Goal: Task Accomplishment & Management: Manage account settings

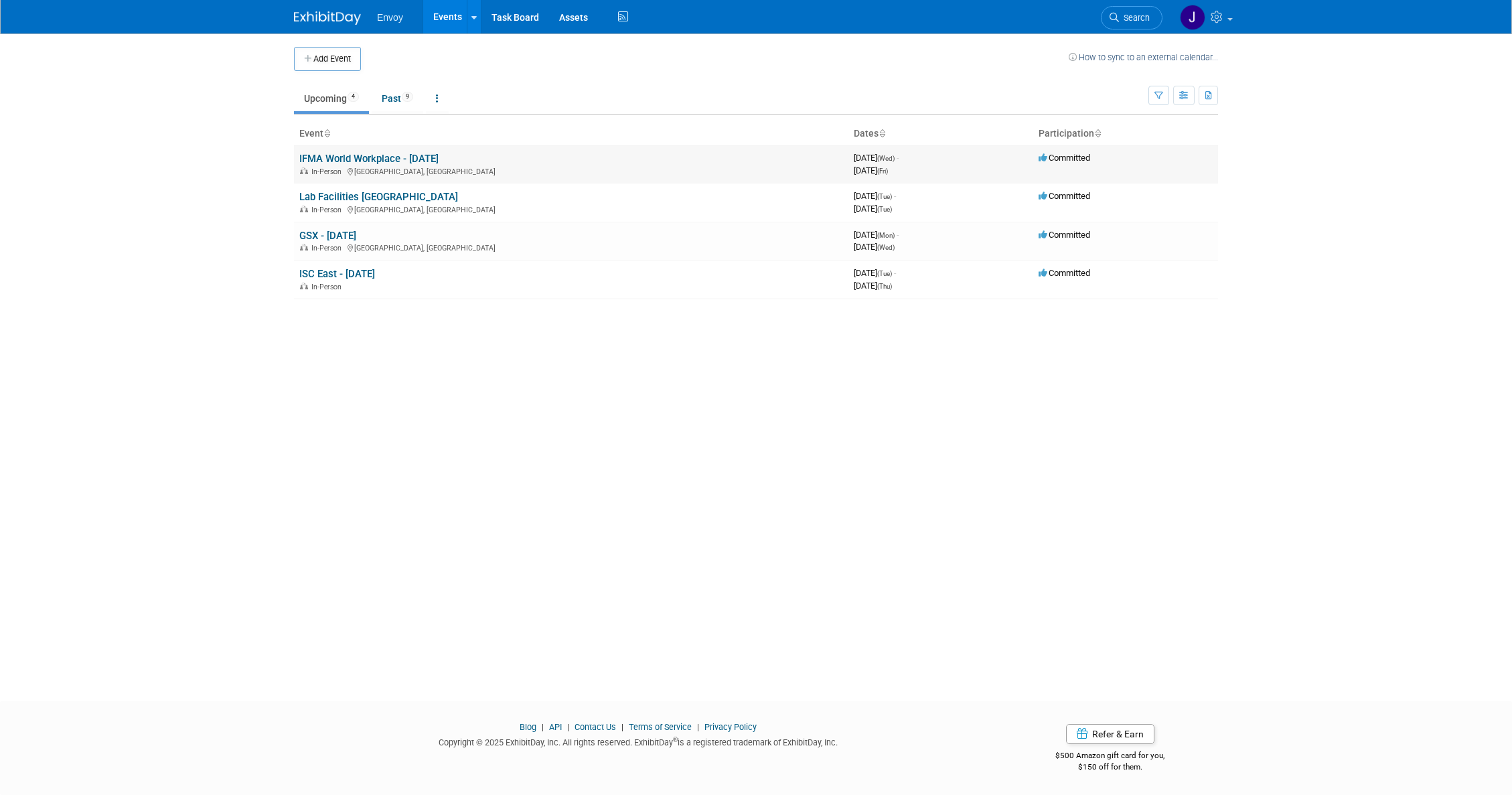
click at [359, 163] on link "IFMA World Workplace - [DATE]" at bounding box center [369, 158] width 140 height 12
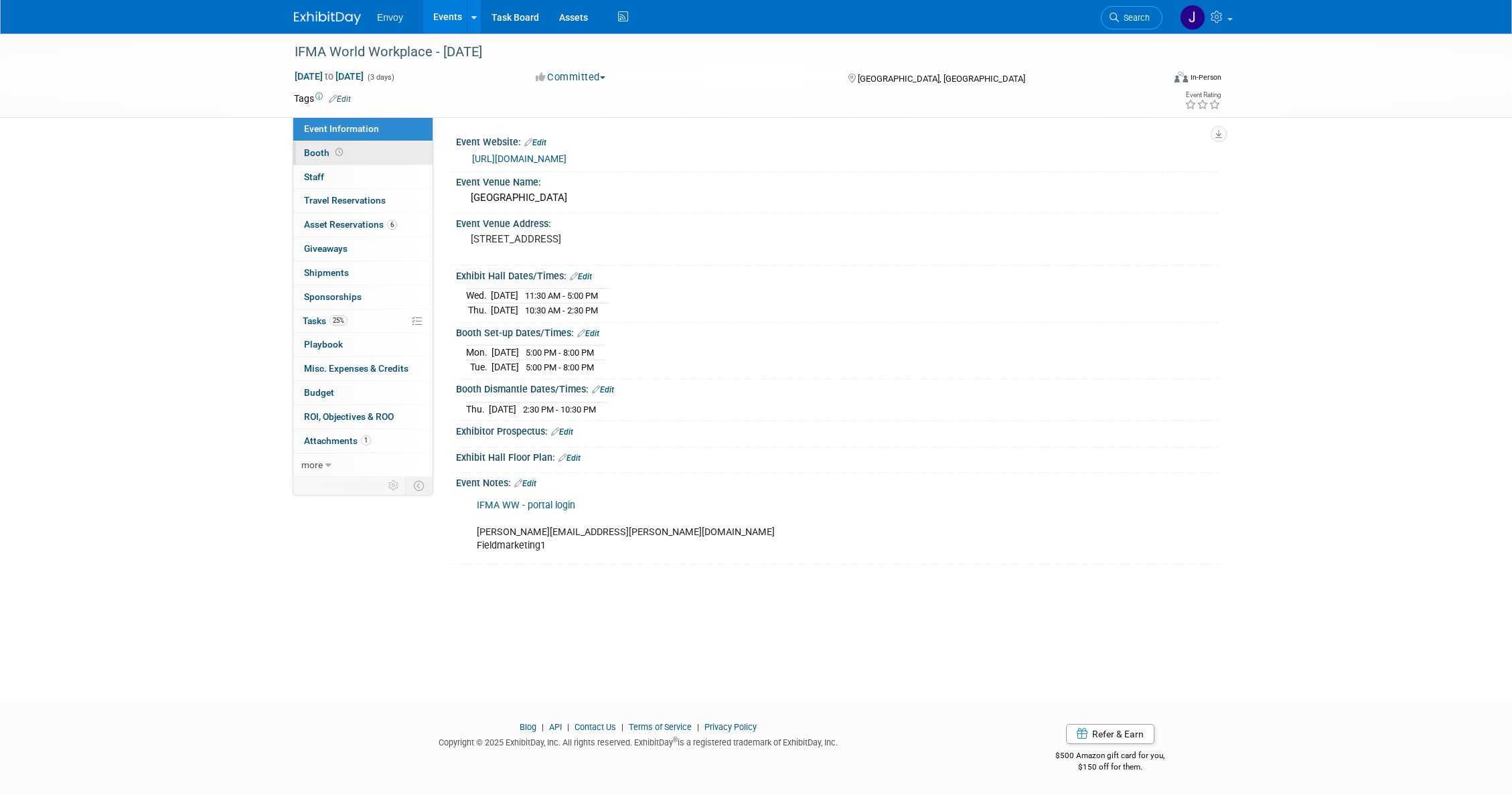
click at [314, 153] on span "Booth" at bounding box center [325, 153] width 42 height 11
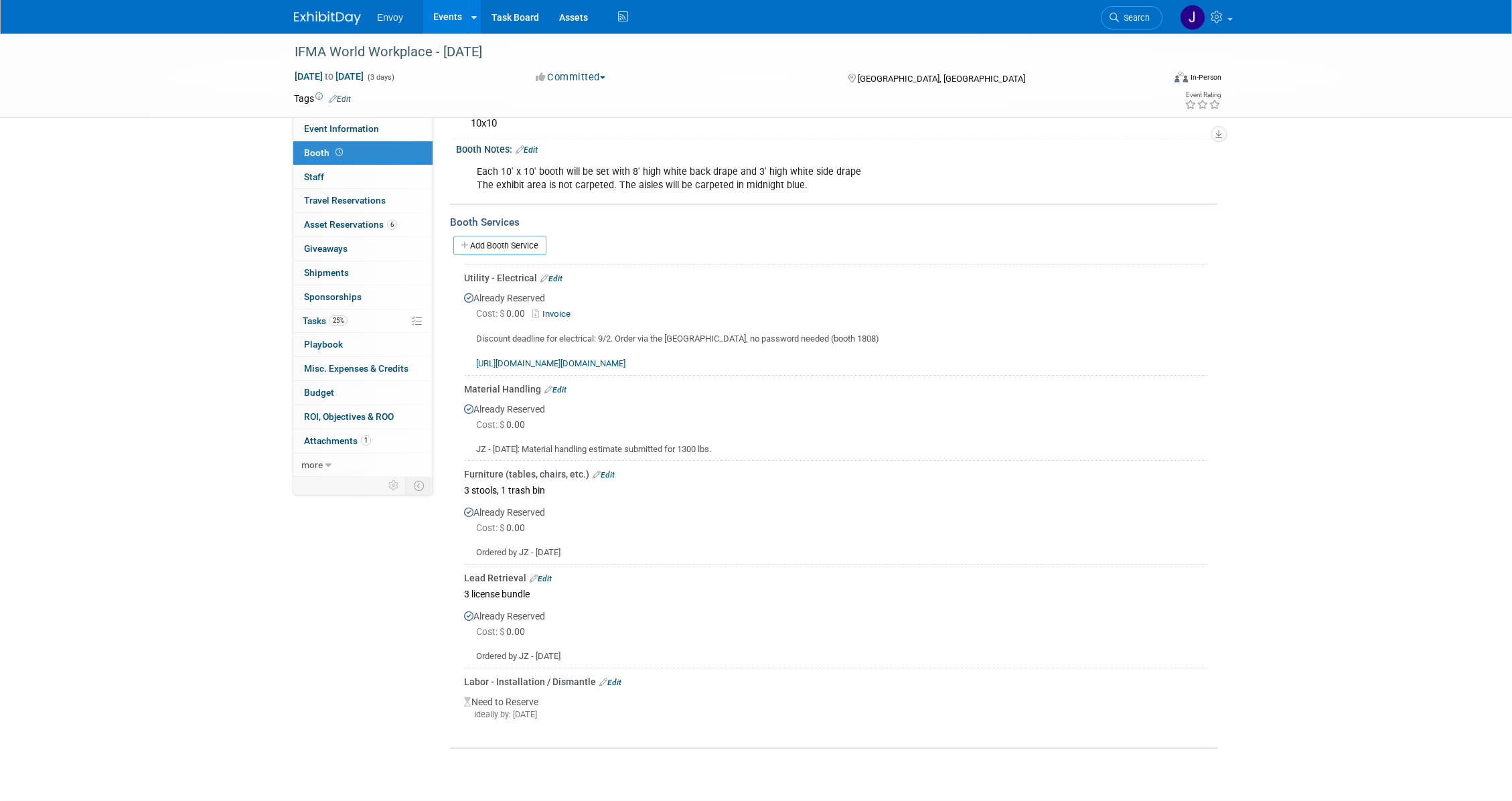
scroll to position [221, 0]
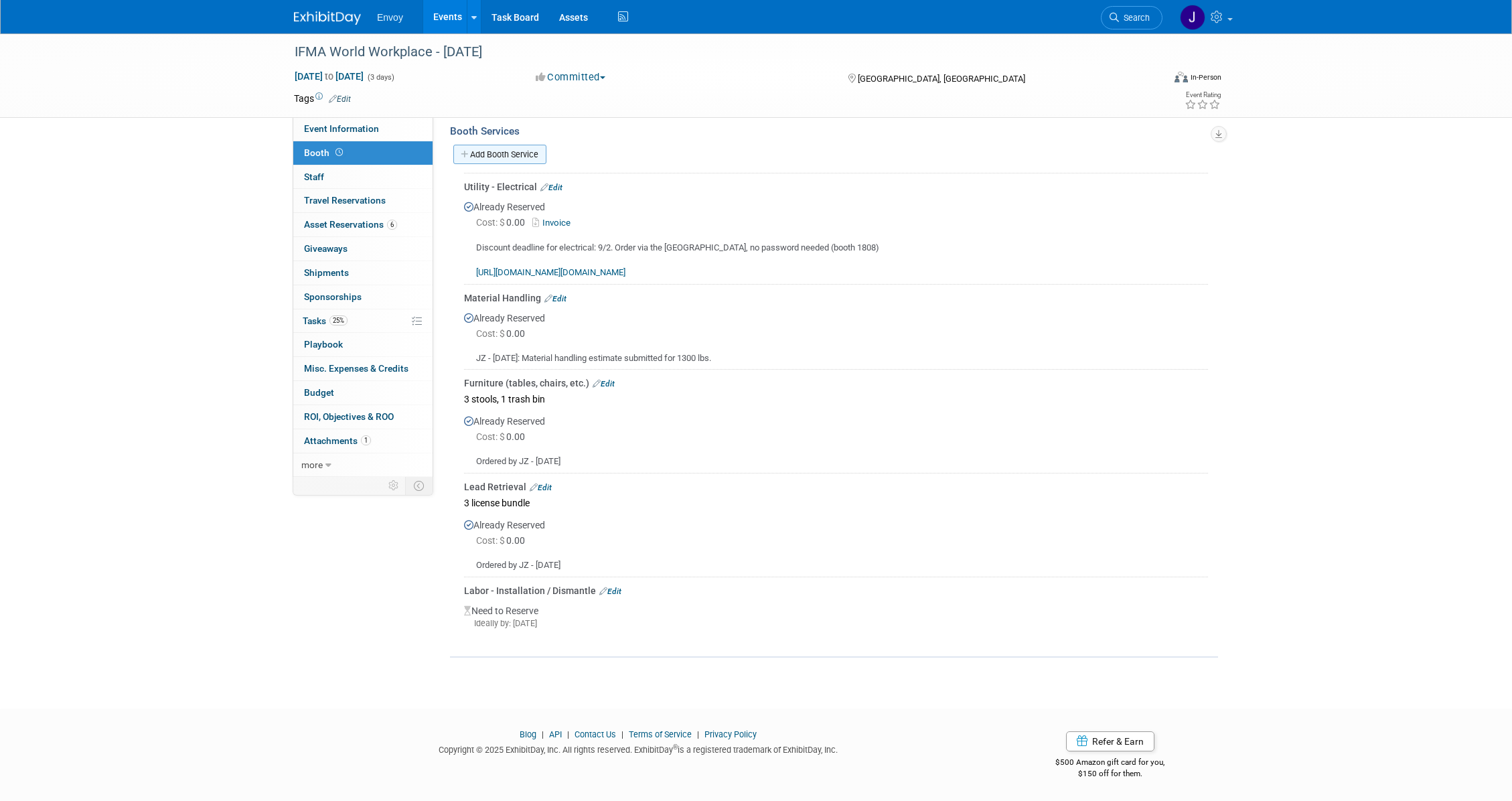
click at [488, 152] on link "Add Booth Service" at bounding box center [499, 154] width 93 height 20
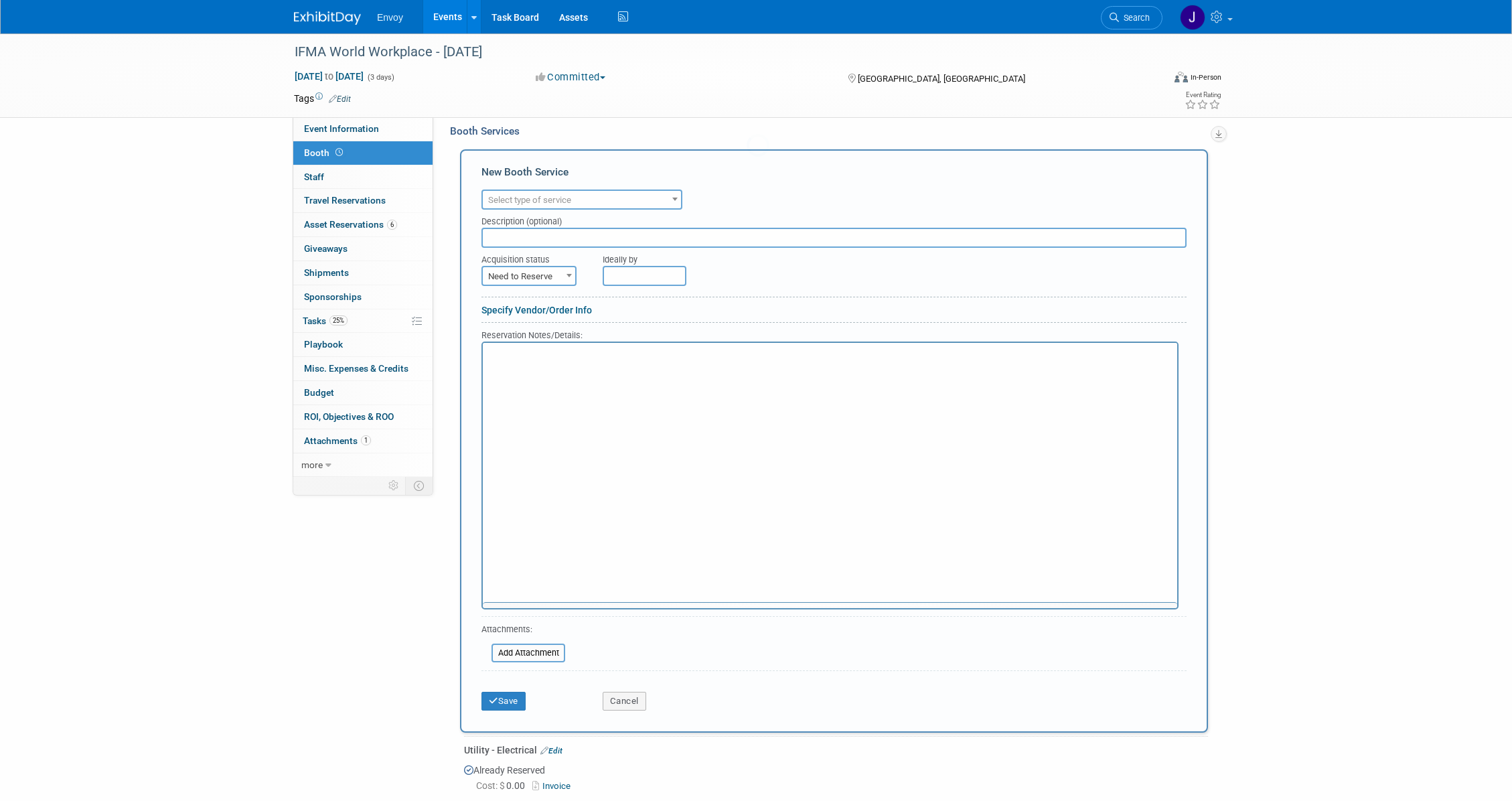
scroll to position [0, 0]
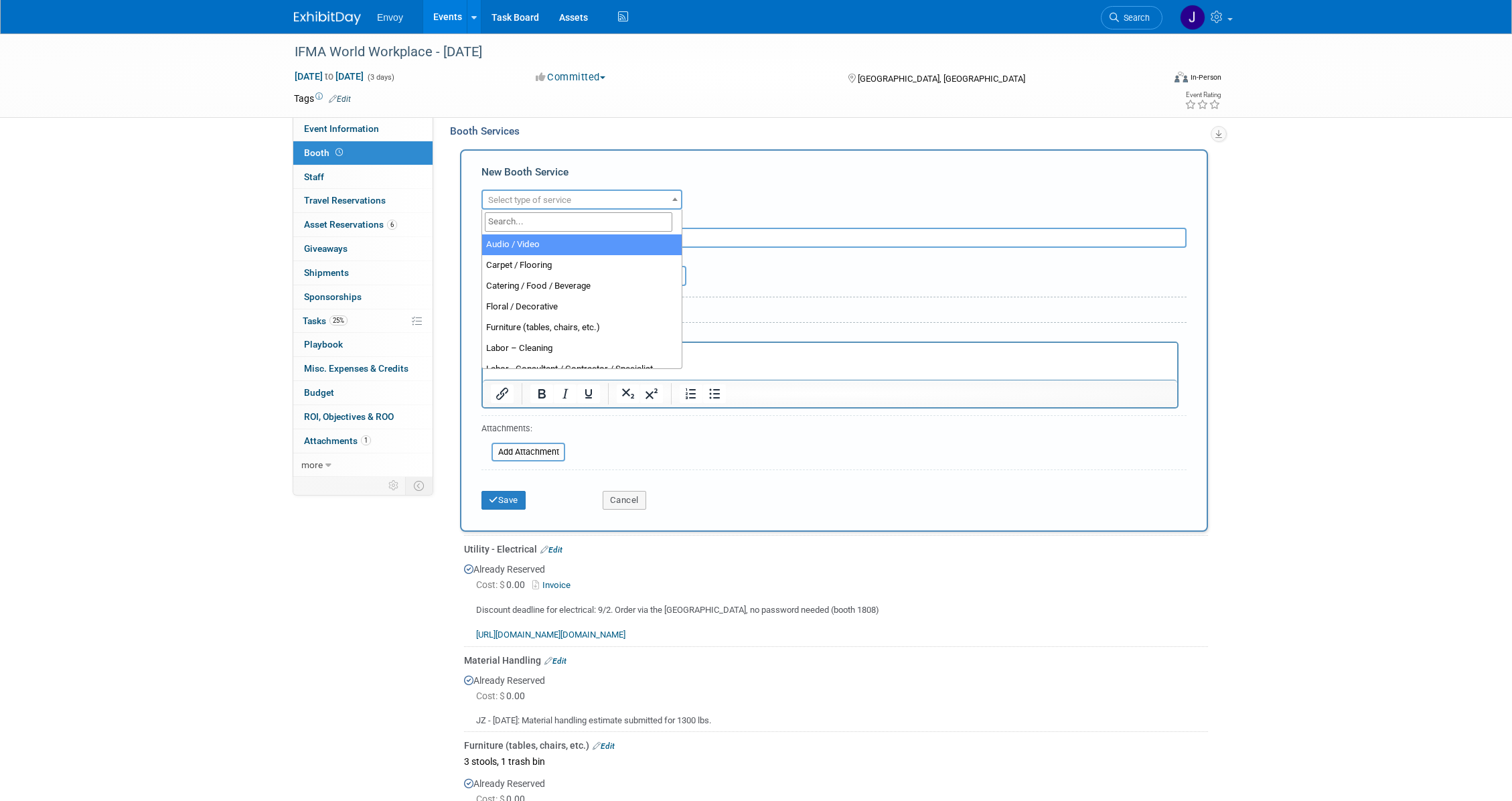
click at [549, 207] on span "Select type of service" at bounding box center [582, 200] width 198 height 19
select select "4"
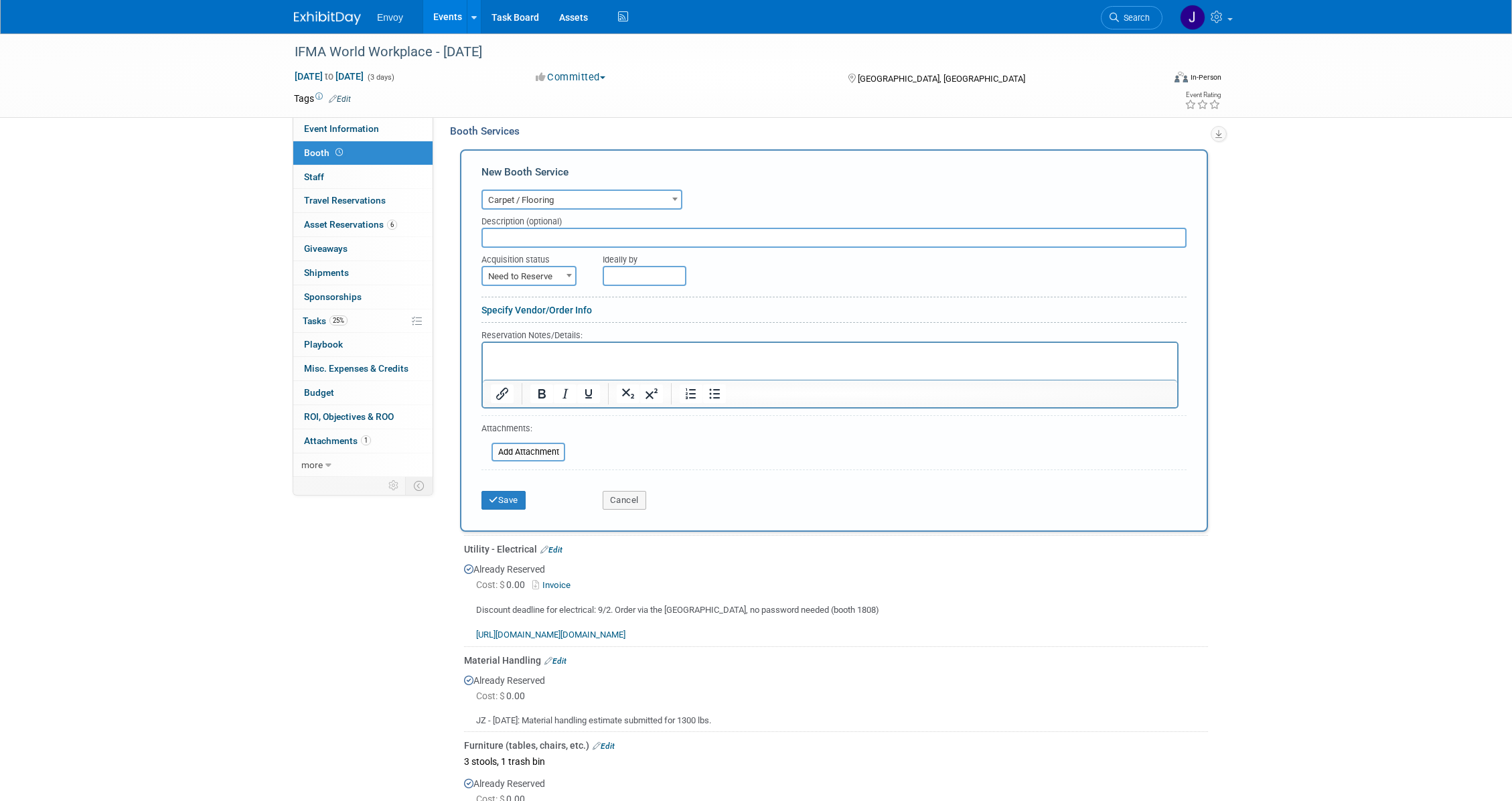
click at [543, 238] on input "text" at bounding box center [834, 238] width 705 height 20
type input "Padding 10x10 - Single layer"
click at [518, 269] on span "Need to Reserve" at bounding box center [529, 277] width 92 height 19
select select "2"
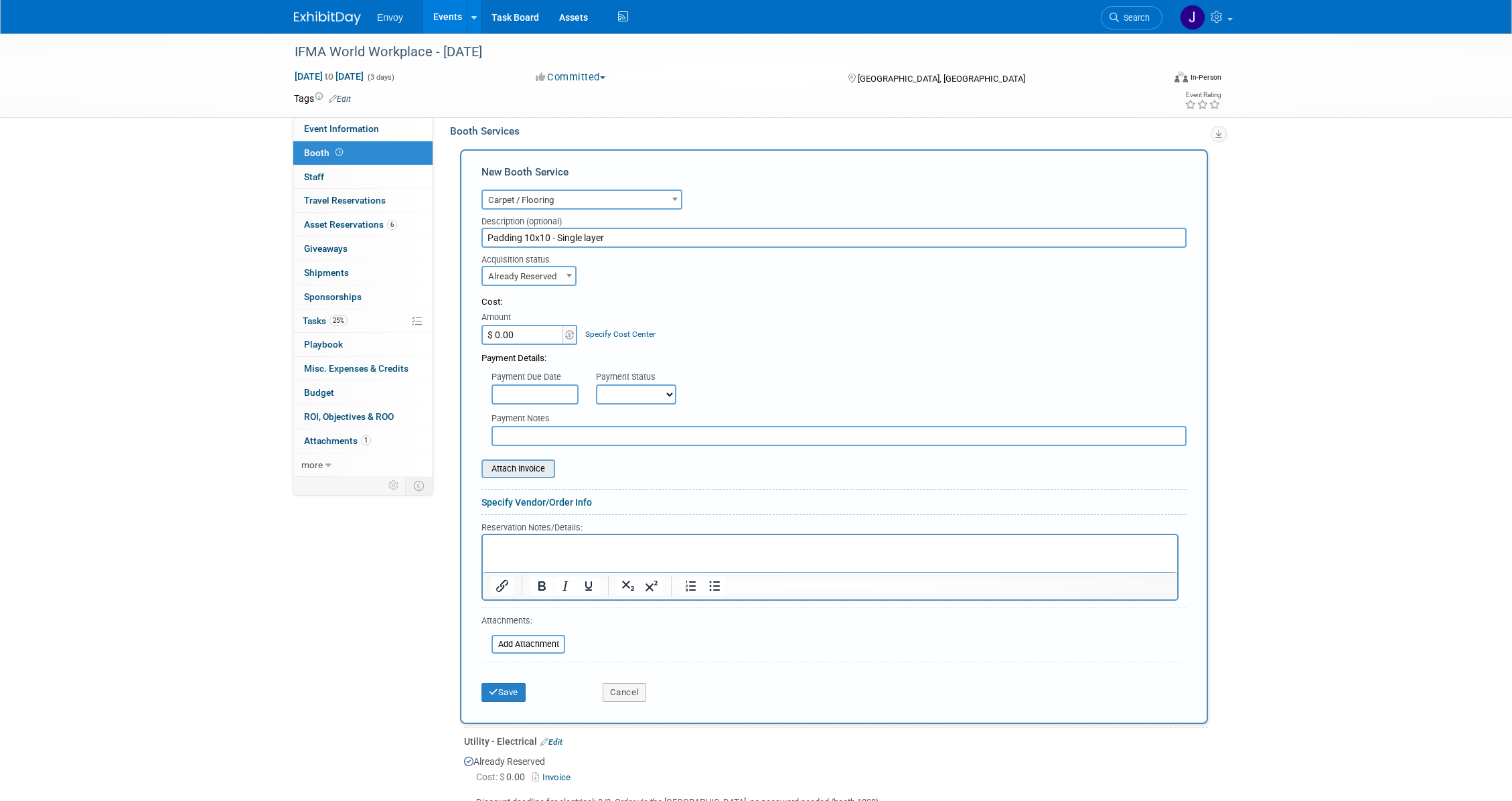
click at [520, 468] on input "file" at bounding box center [474, 469] width 159 height 16
click at [520, 705] on button "Save" at bounding box center [503, 700] width 44 height 19
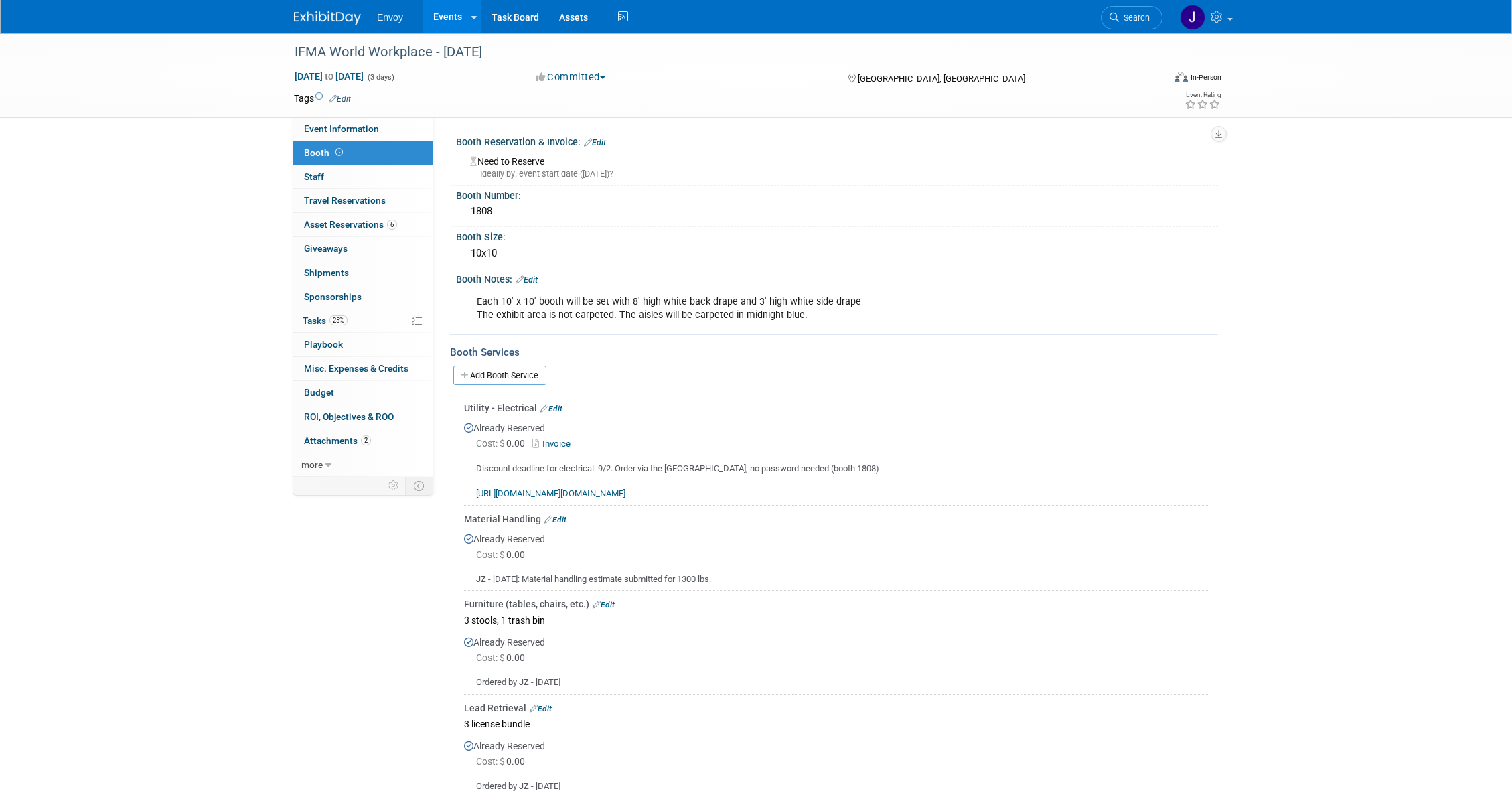
scroll to position [312, 0]
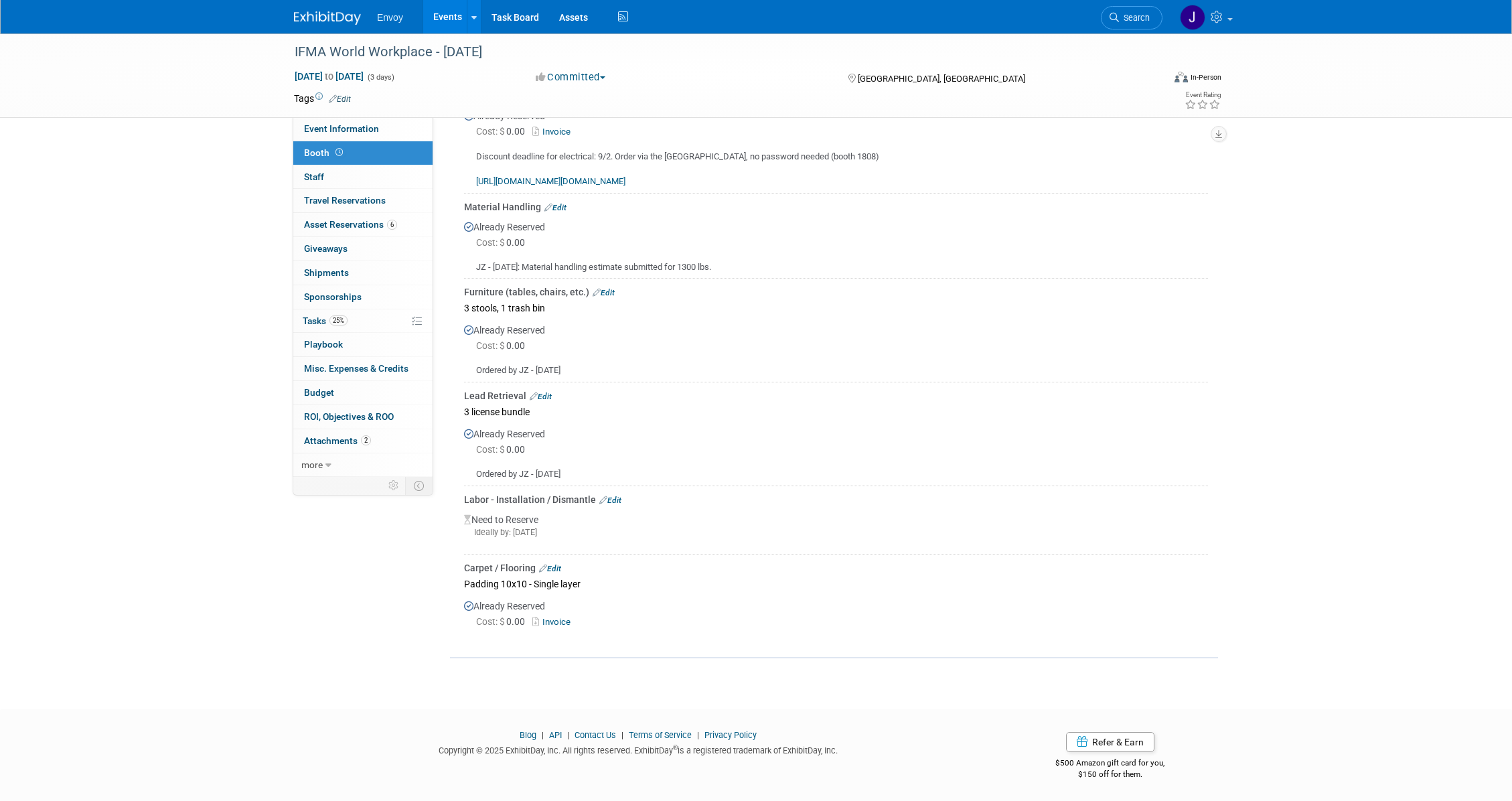
click at [450, 9] on link "Events" at bounding box center [447, 16] width 49 height 33
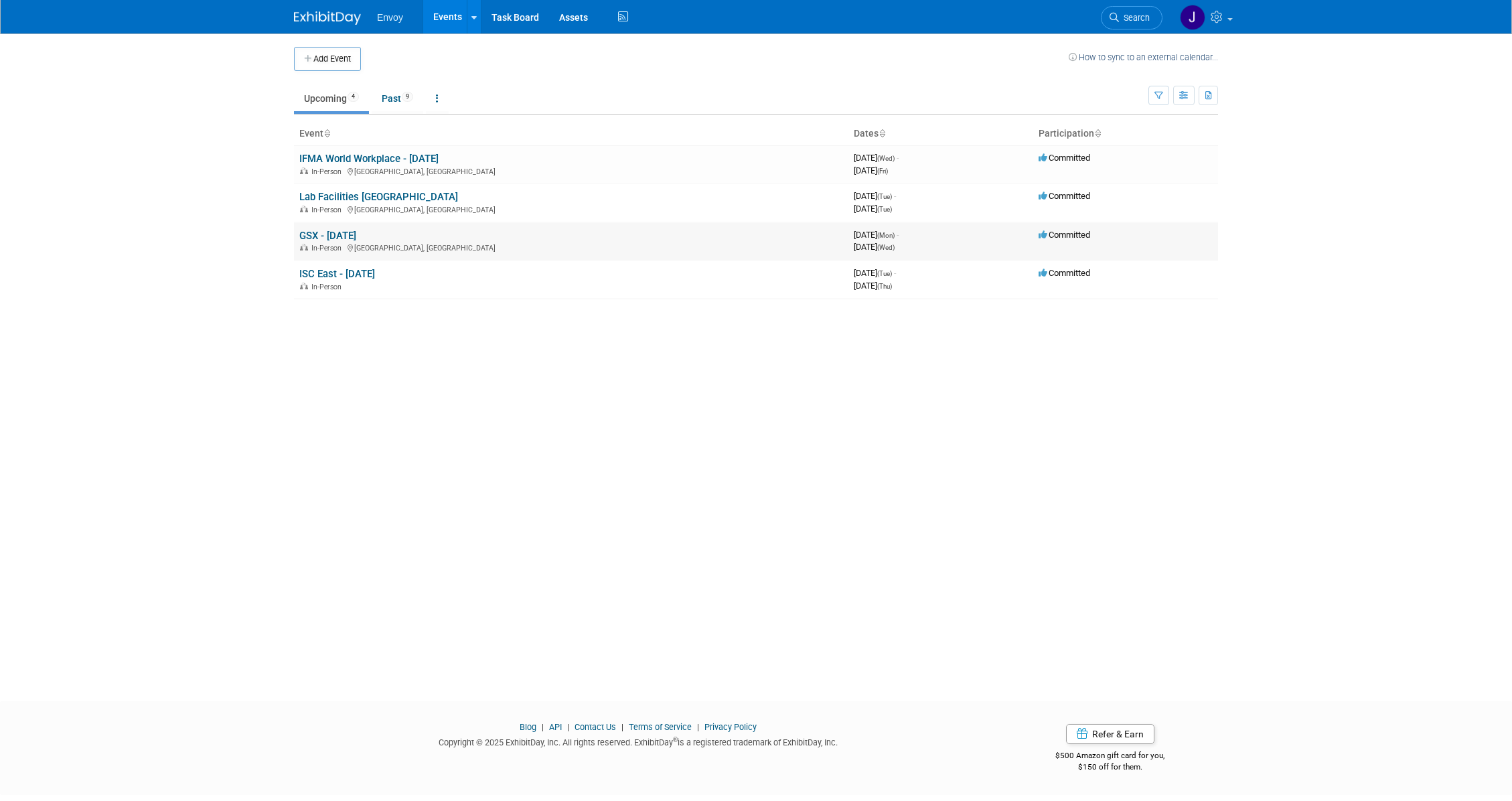
click at [330, 232] on link "GSX - [DATE]" at bounding box center [327, 236] width 57 height 12
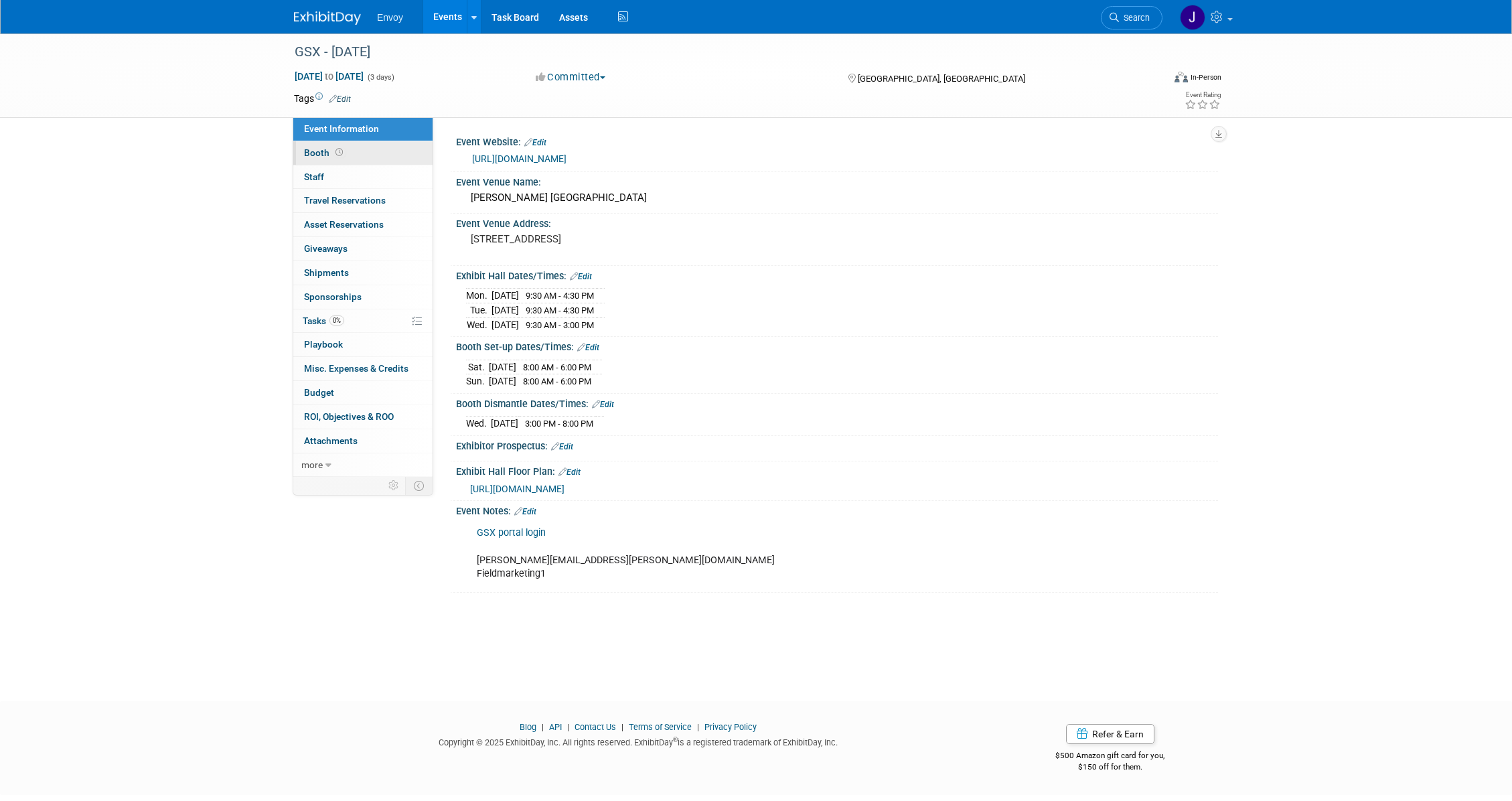
click at [314, 151] on span "Booth" at bounding box center [325, 153] width 42 height 11
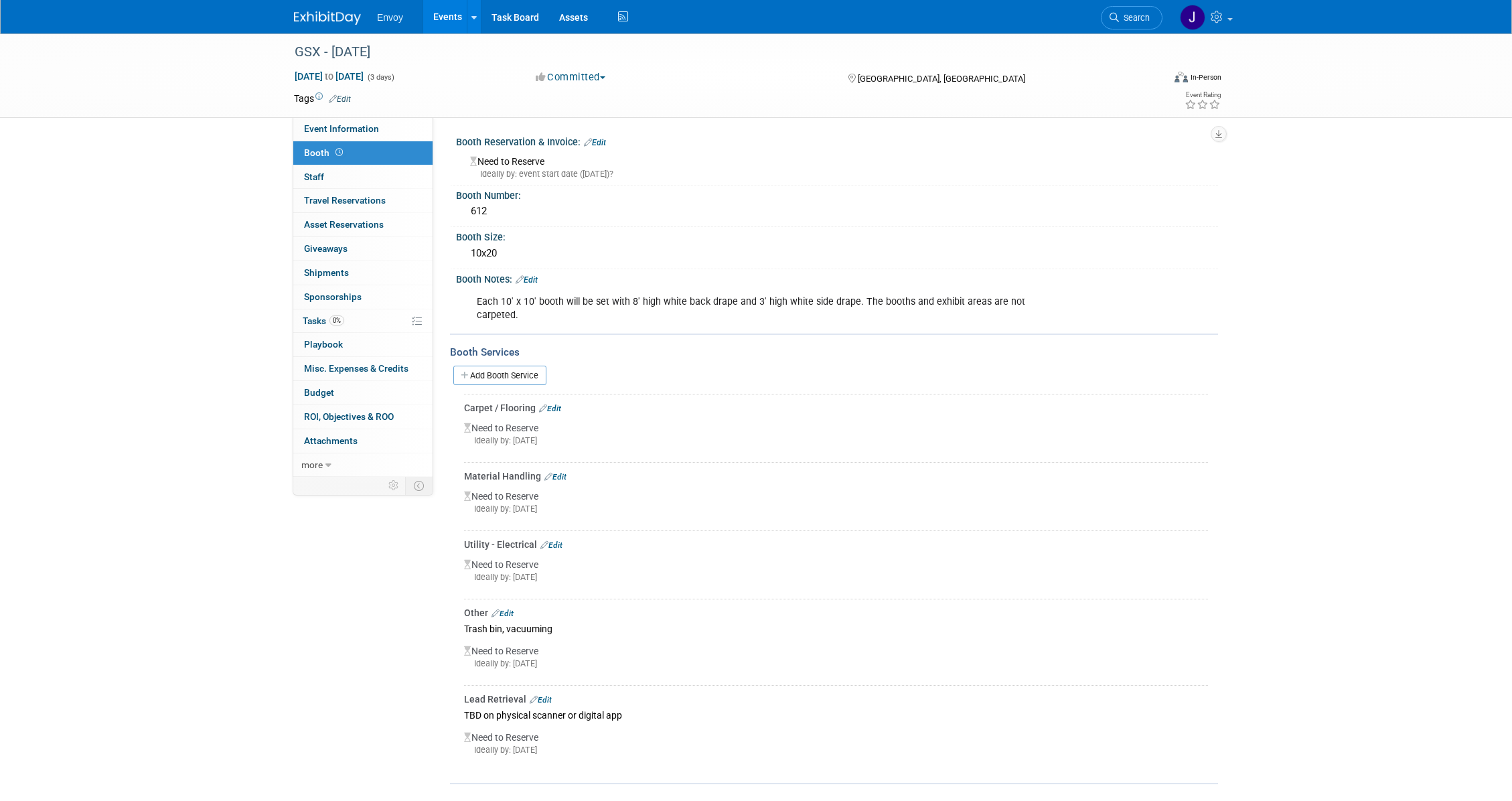
click at [565, 401] on div "Carpet / Flooring Edit" at bounding box center [836, 408] width 744 height 14
click at [559, 404] on link "Edit" at bounding box center [550, 408] width 22 height 9
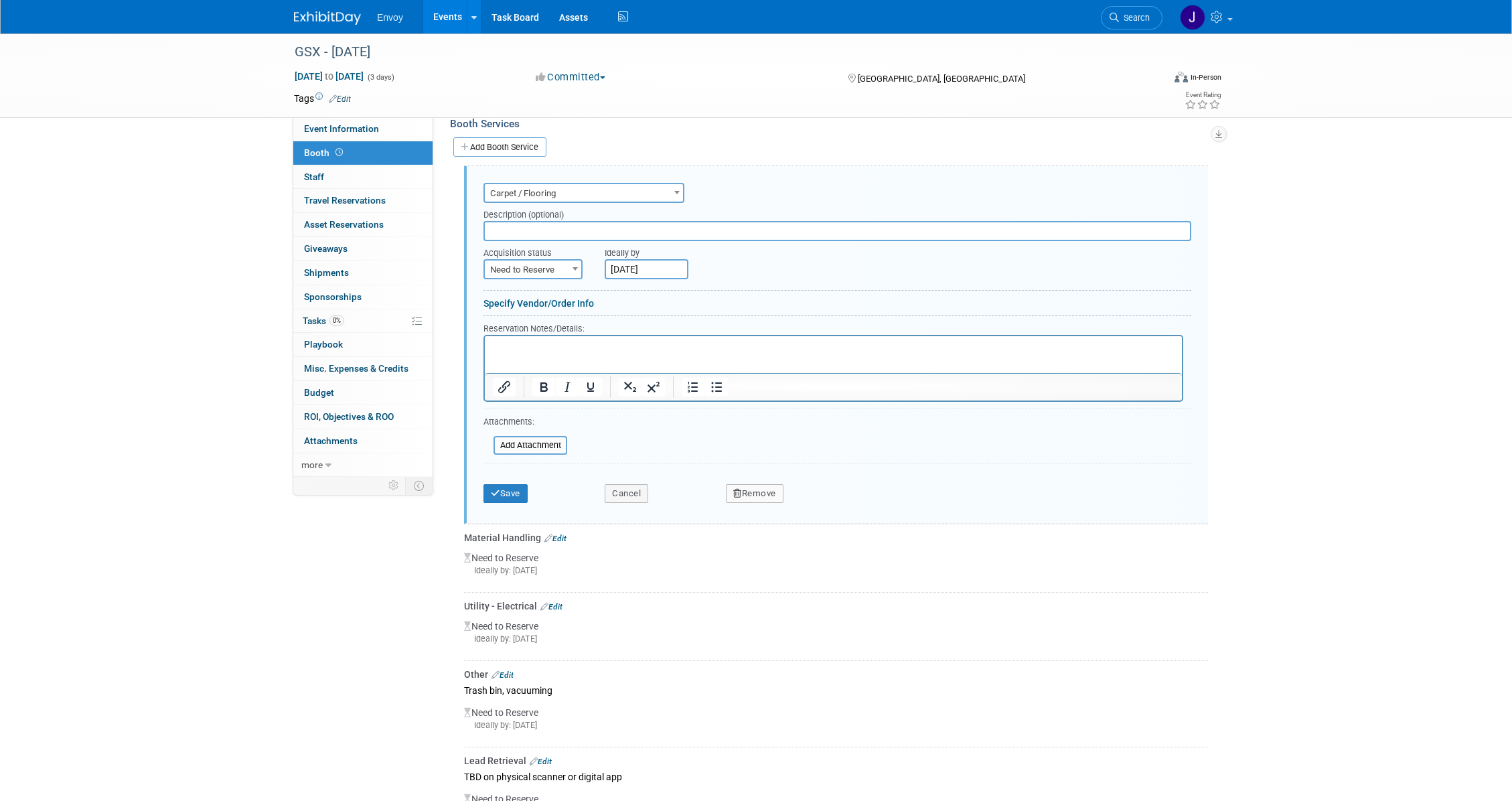
click at [572, 221] on input "text" at bounding box center [837, 231] width 708 height 20
type input "Padding 10x20 - double layer"
click at [538, 261] on span "Need to Reserve" at bounding box center [532, 270] width 96 height 19
select select "2"
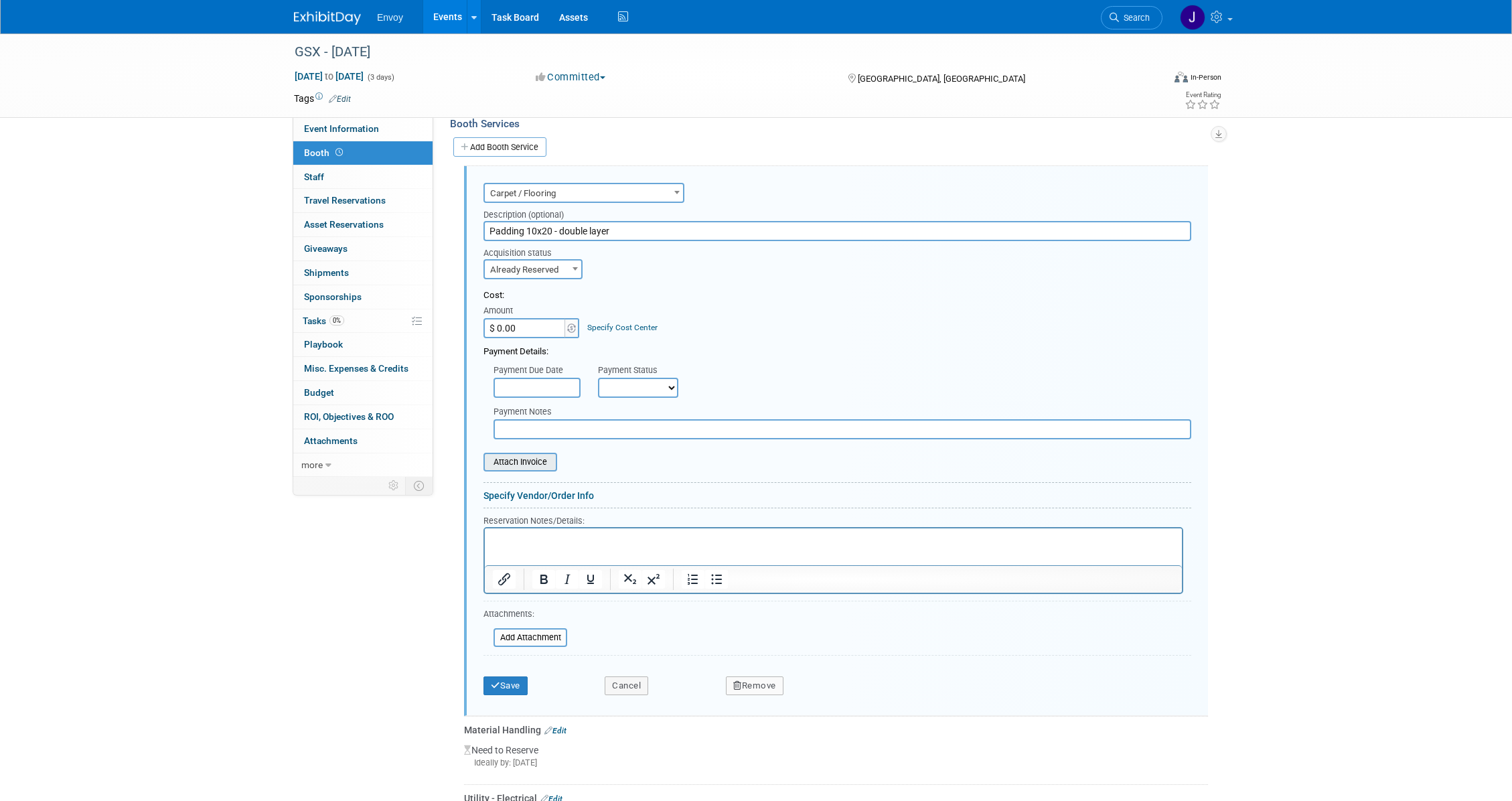
click at [506, 454] on input "file" at bounding box center [475, 462] width 159 height 16
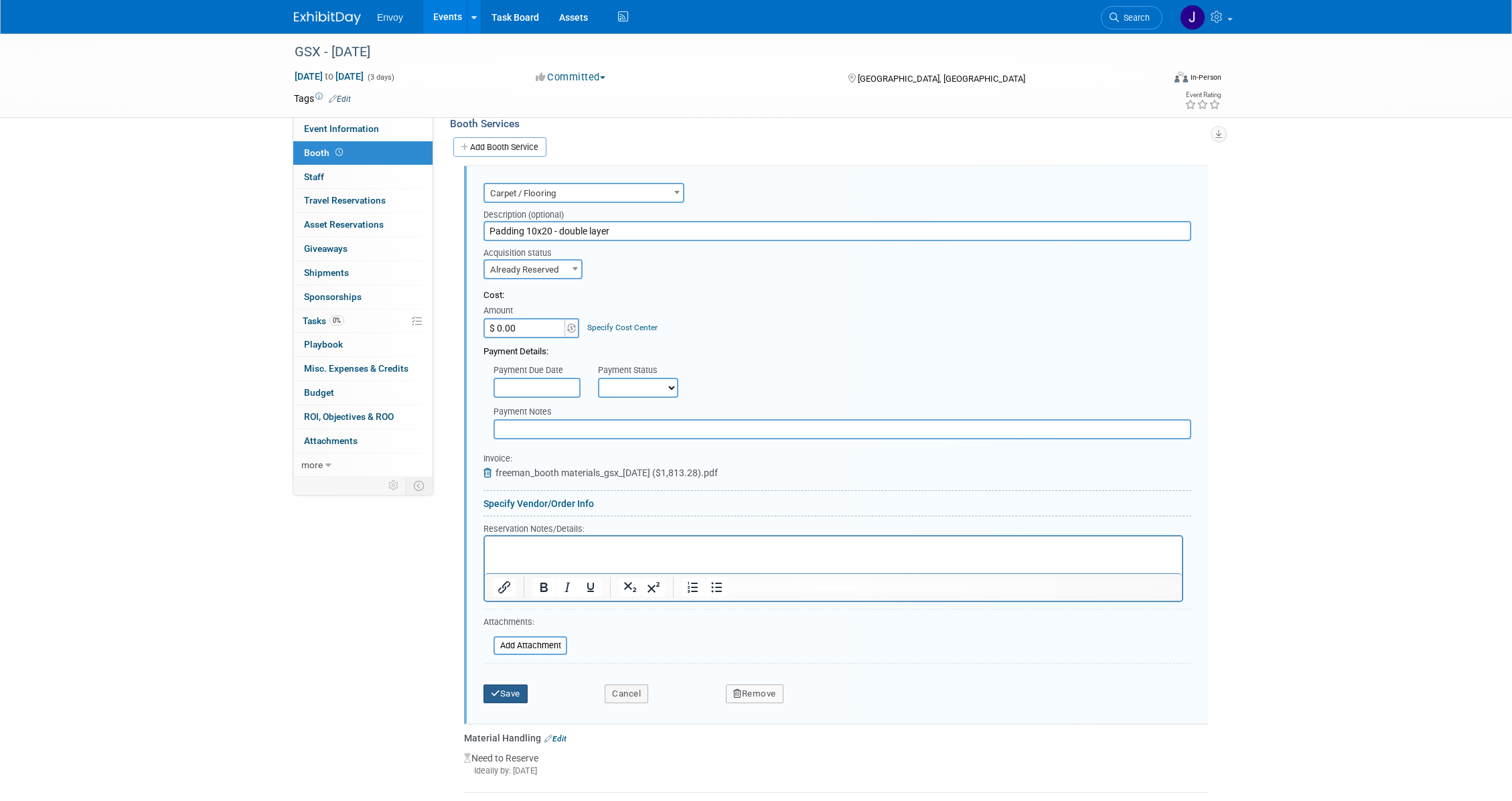
click at [523, 684] on button "Save" at bounding box center [506, 694] width 44 height 19
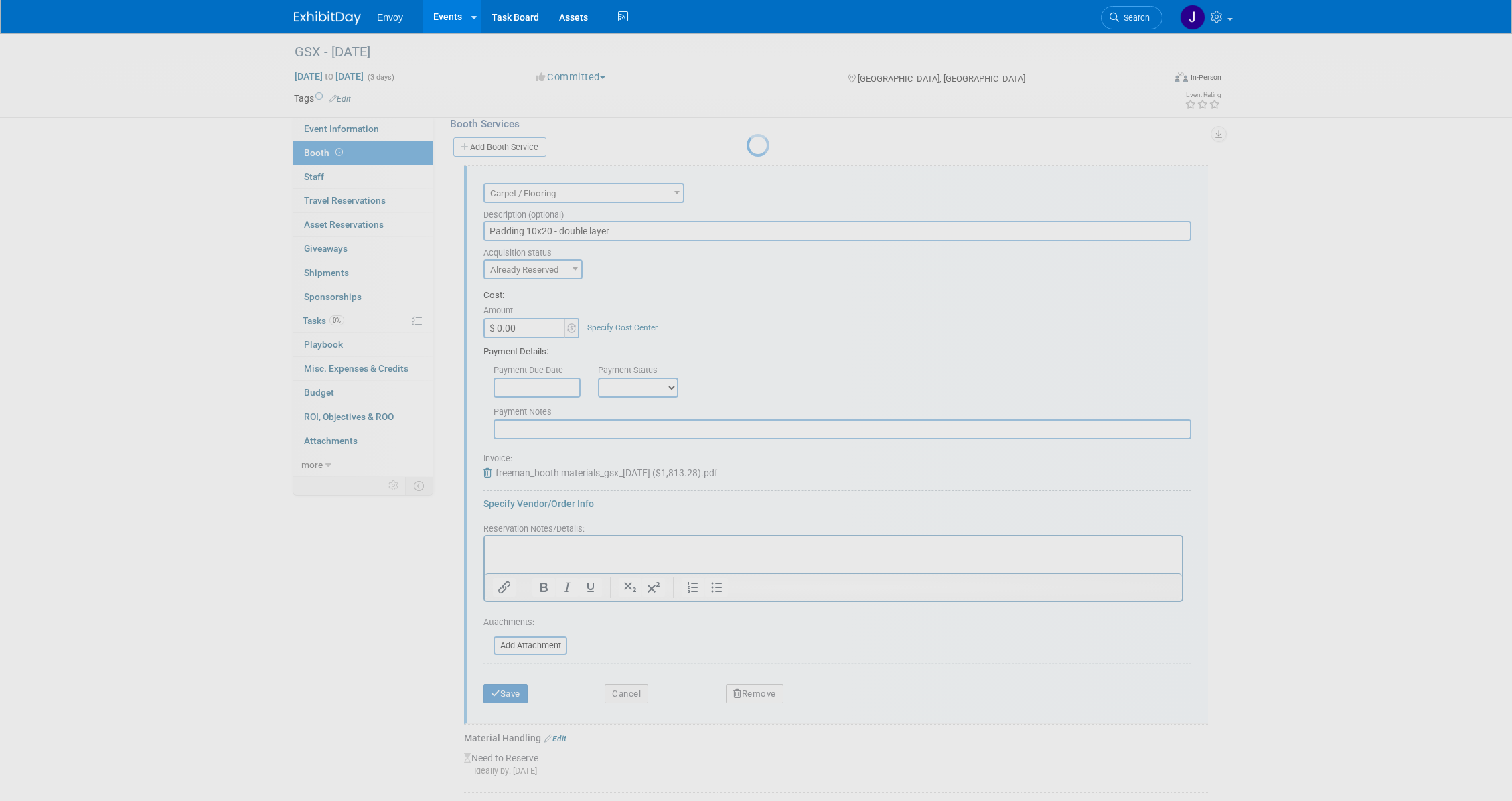
scroll to position [137, 0]
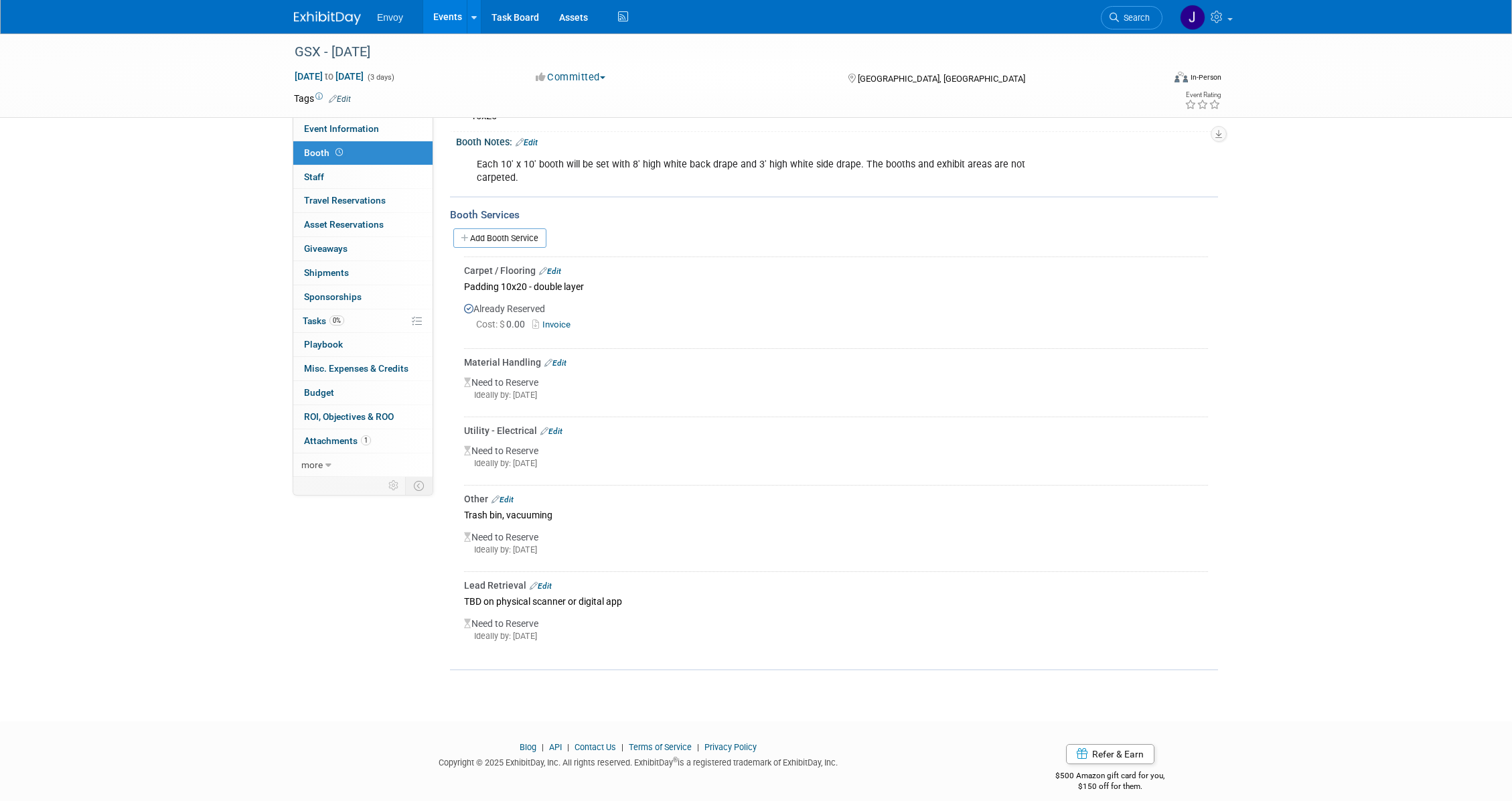
click at [515, 373] on div "Need to Reserve Ideally by: Wed. Aug 27, 2025" at bounding box center [836, 390] width 744 height 43
click at [559, 359] on link "Edit" at bounding box center [555, 363] width 22 height 9
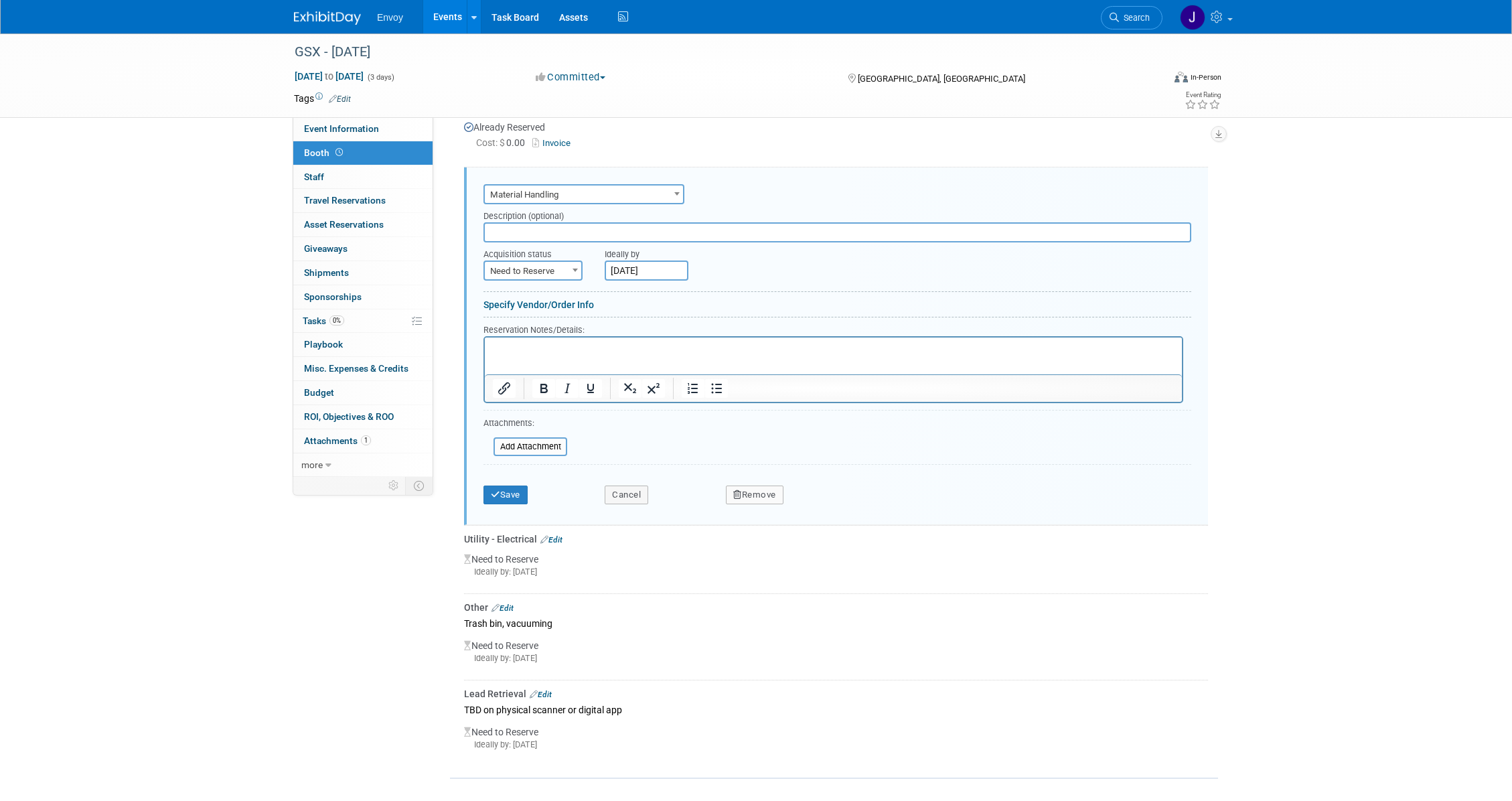
scroll to position [320, 0]
click at [526, 222] on input "text" at bounding box center [837, 232] width 708 height 20
click at [530, 262] on span "Need to Reserve" at bounding box center [532, 271] width 96 height 19
select select "2"
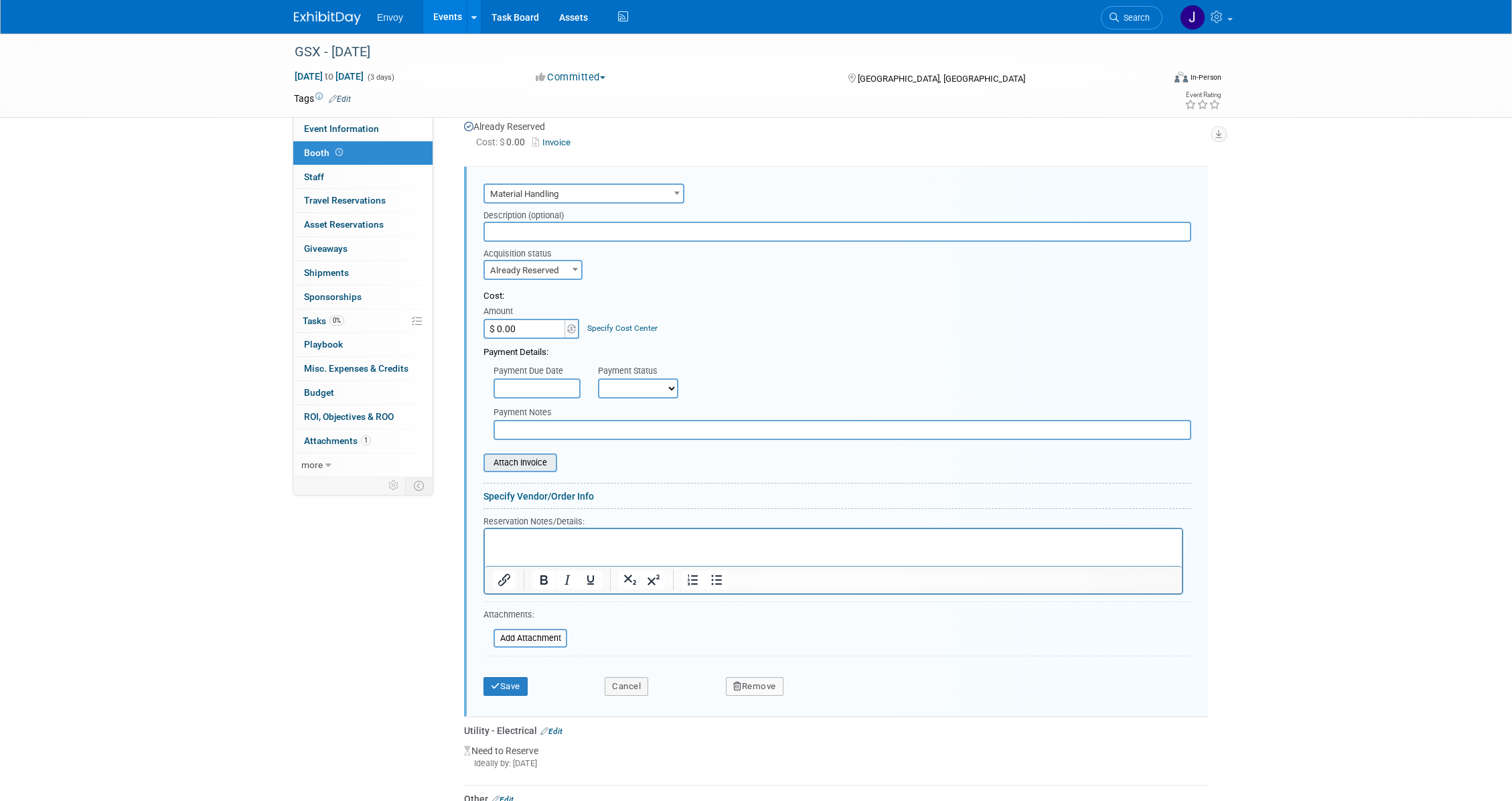
click at [501, 455] on input "file" at bounding box center [475, 463] width 159 height 16
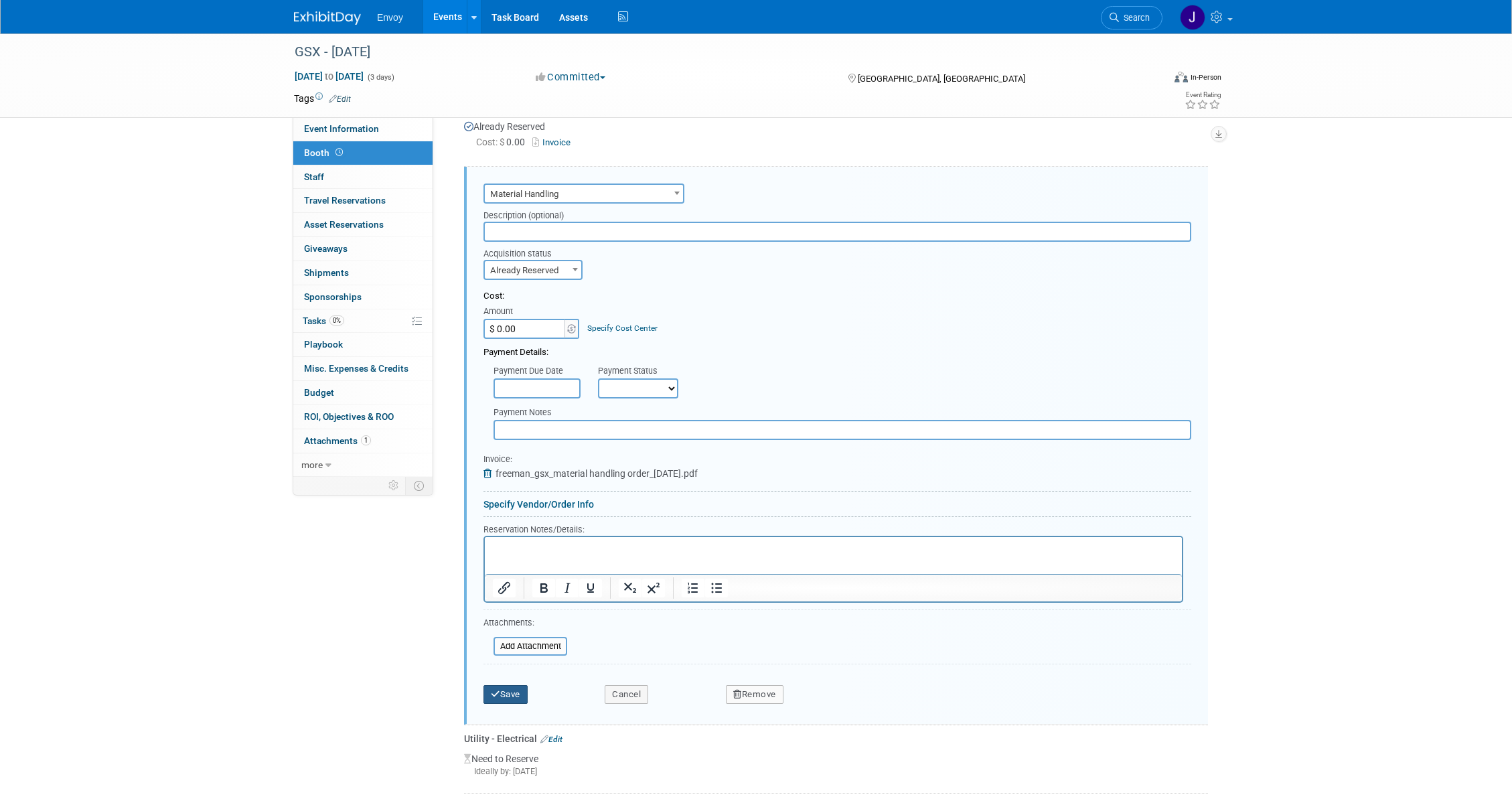
click at [501, 685] on button "Save" at bounding box center [506, 694] width 44 height 19
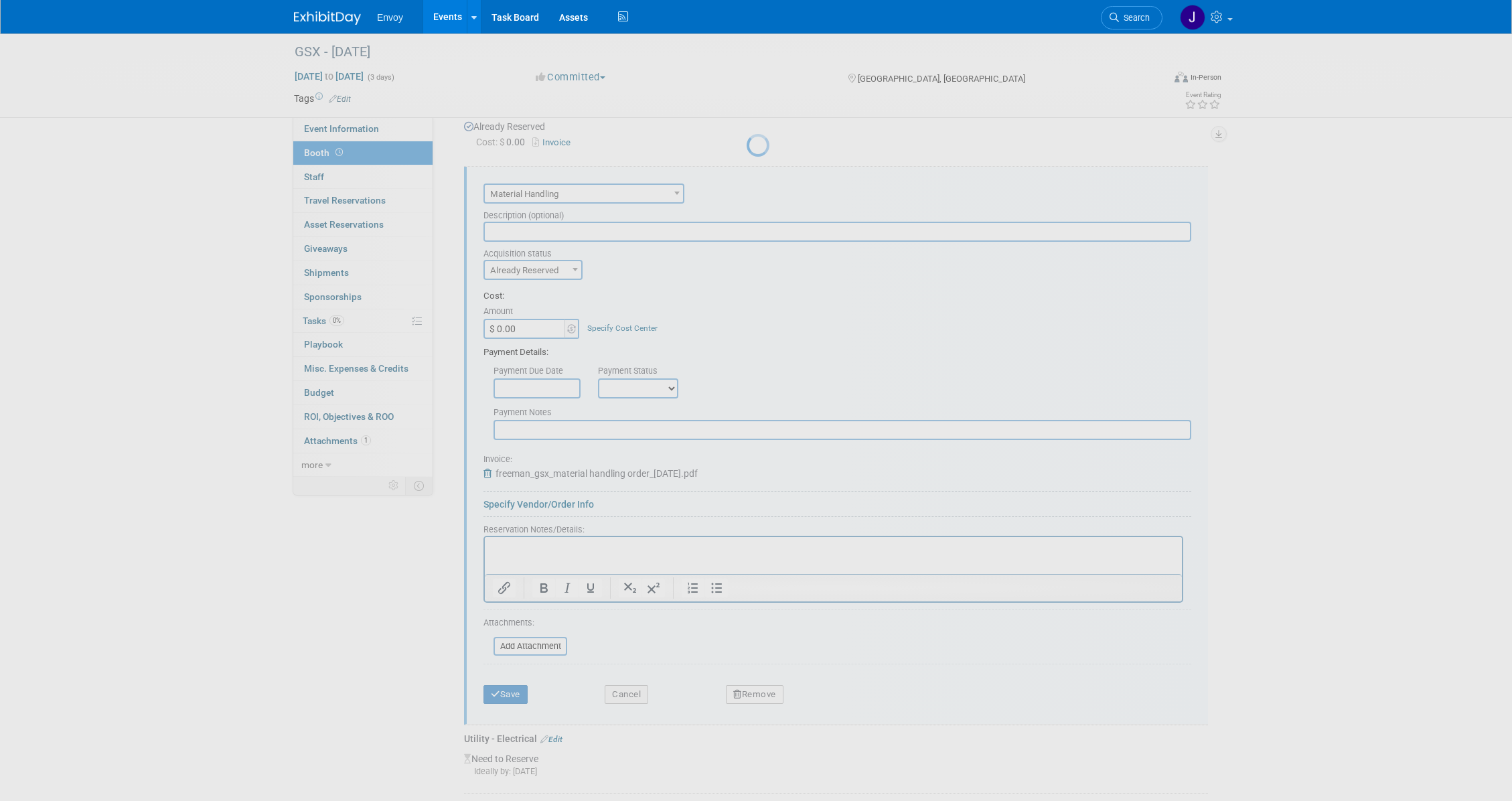
scroll to position [142, 0]
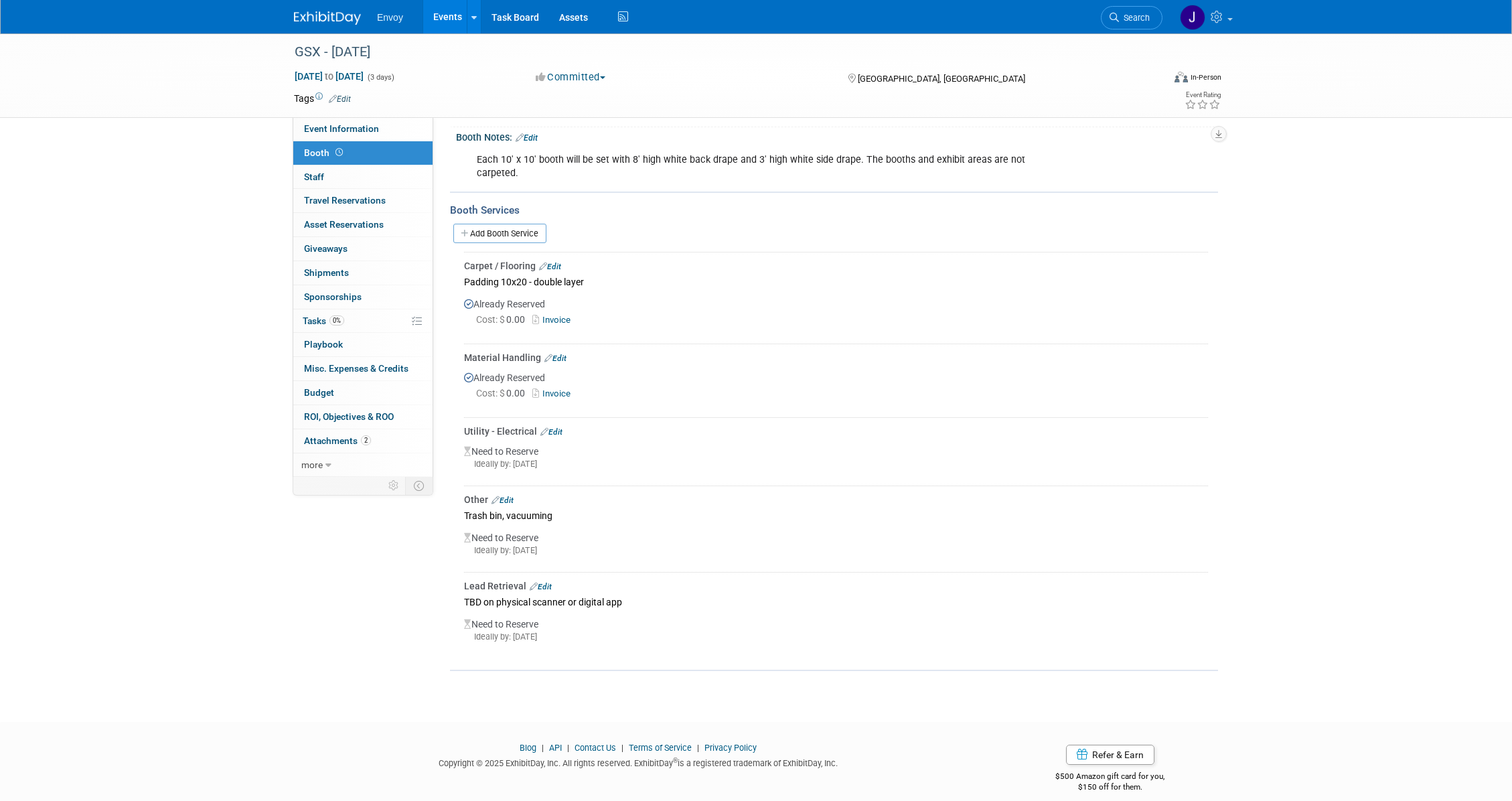
click at [512, 496] on link "Edit" at bounding box center [503, 500] width 22 height 9
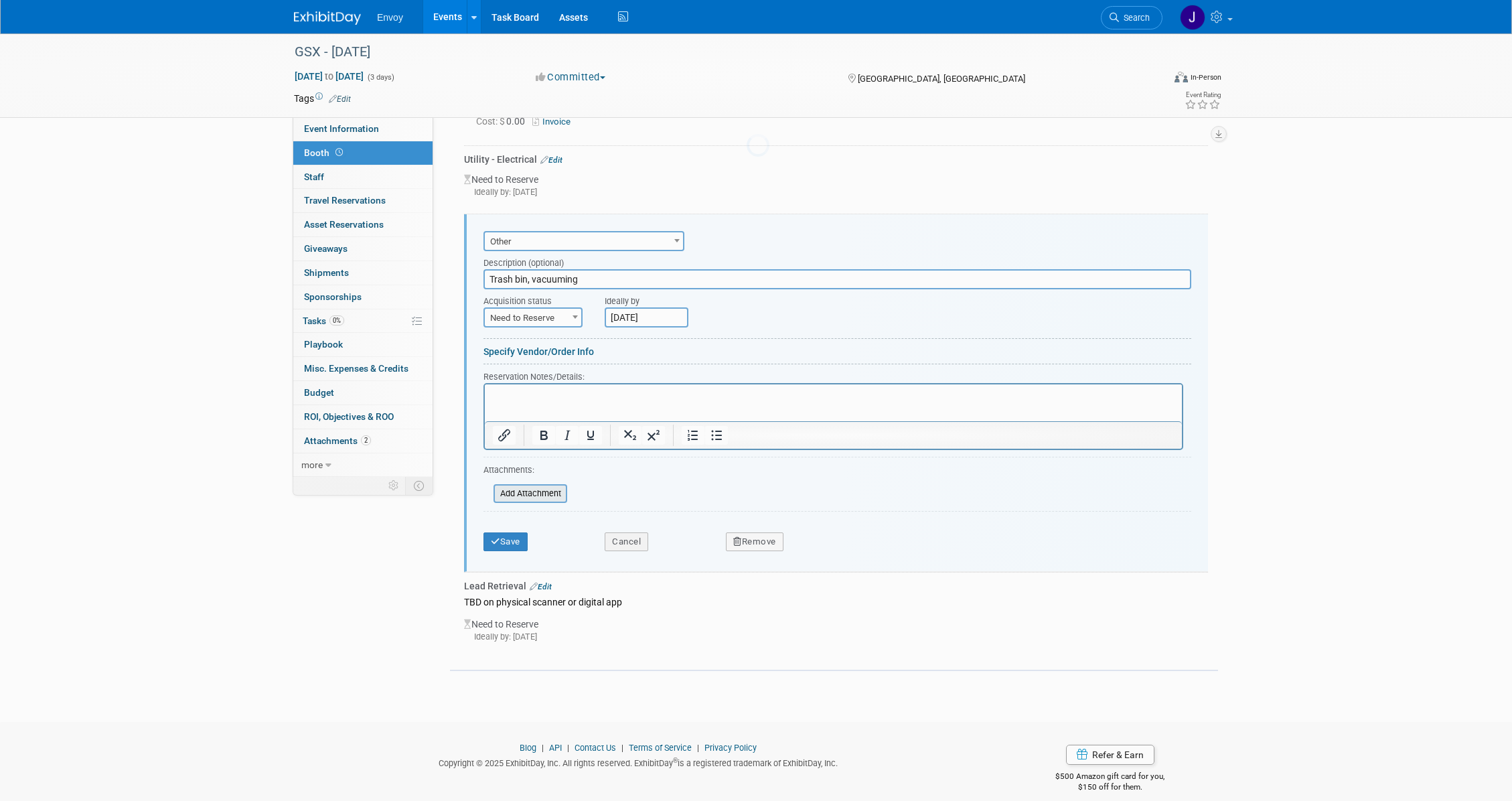
scroll to position [0, 0]
click at [555, 308] on span "Need to Reserve" at bounding box center [532, 318] width 96 height 19
select select "2"
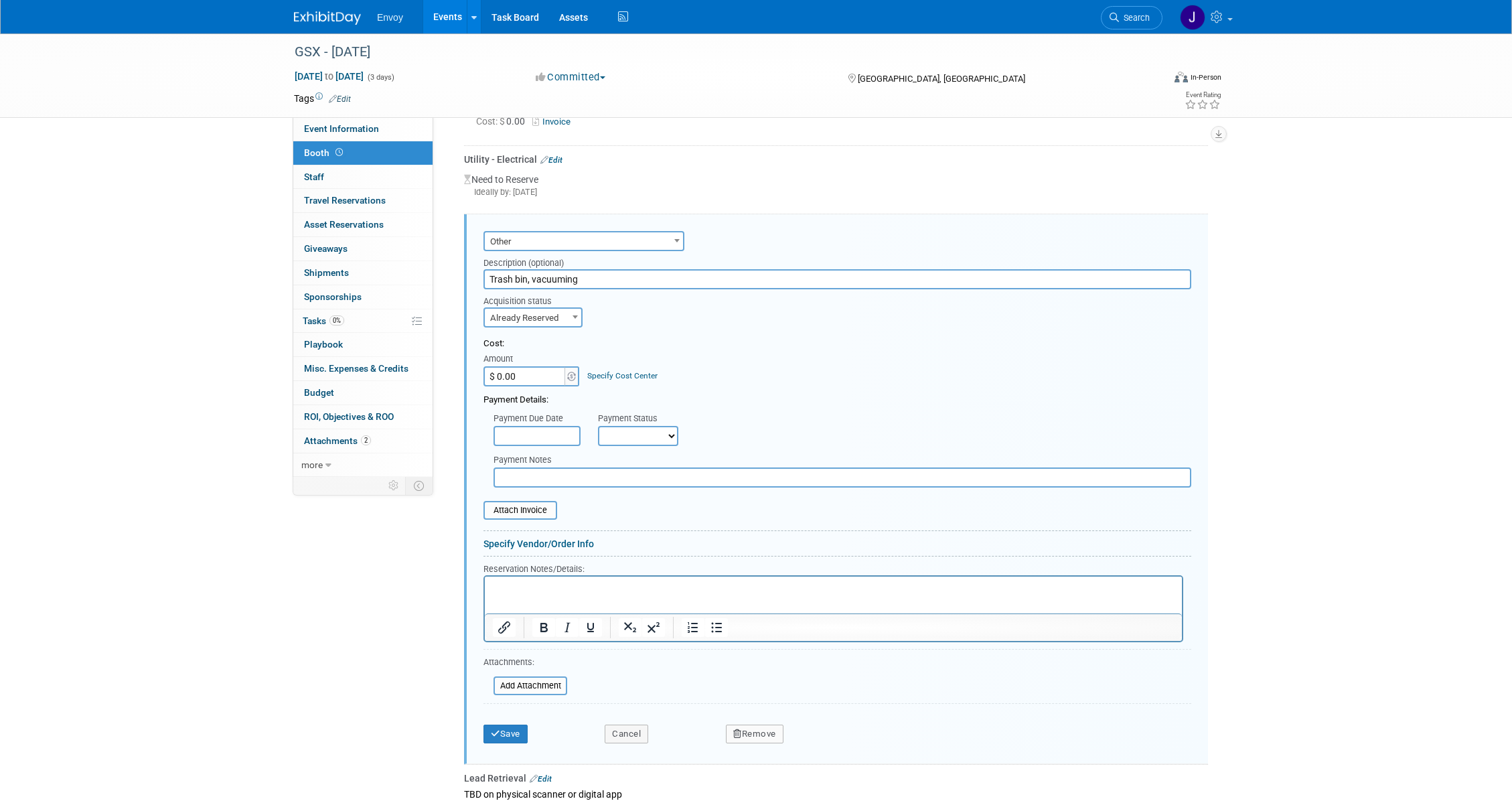
drag, startPoint x: 532, startPoint y: 263, endPoint x: 665, endPoint y: 264, distance: 133.0
click at [665, 269] on input "Trash bin, vacuuming" at bounding box center [837, 279] width 708 height 20
type input "Trash bin, 4 stools"
click at [526, 503] on input "file" at bounding box center [475, 510] width 159 height 16
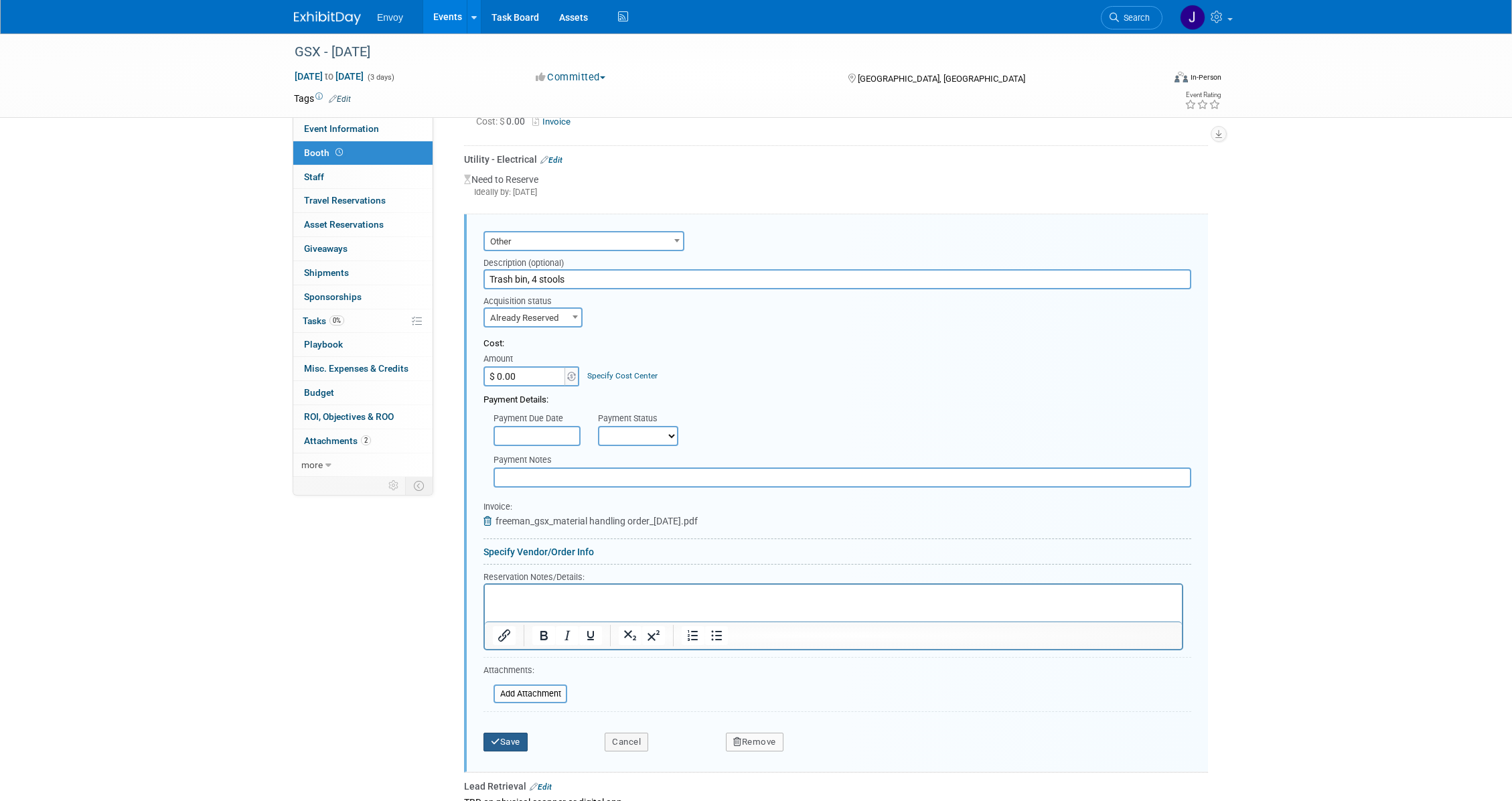
click at [517, 733] on button "Save" at bounding box center [506, 742] width 44 height 19
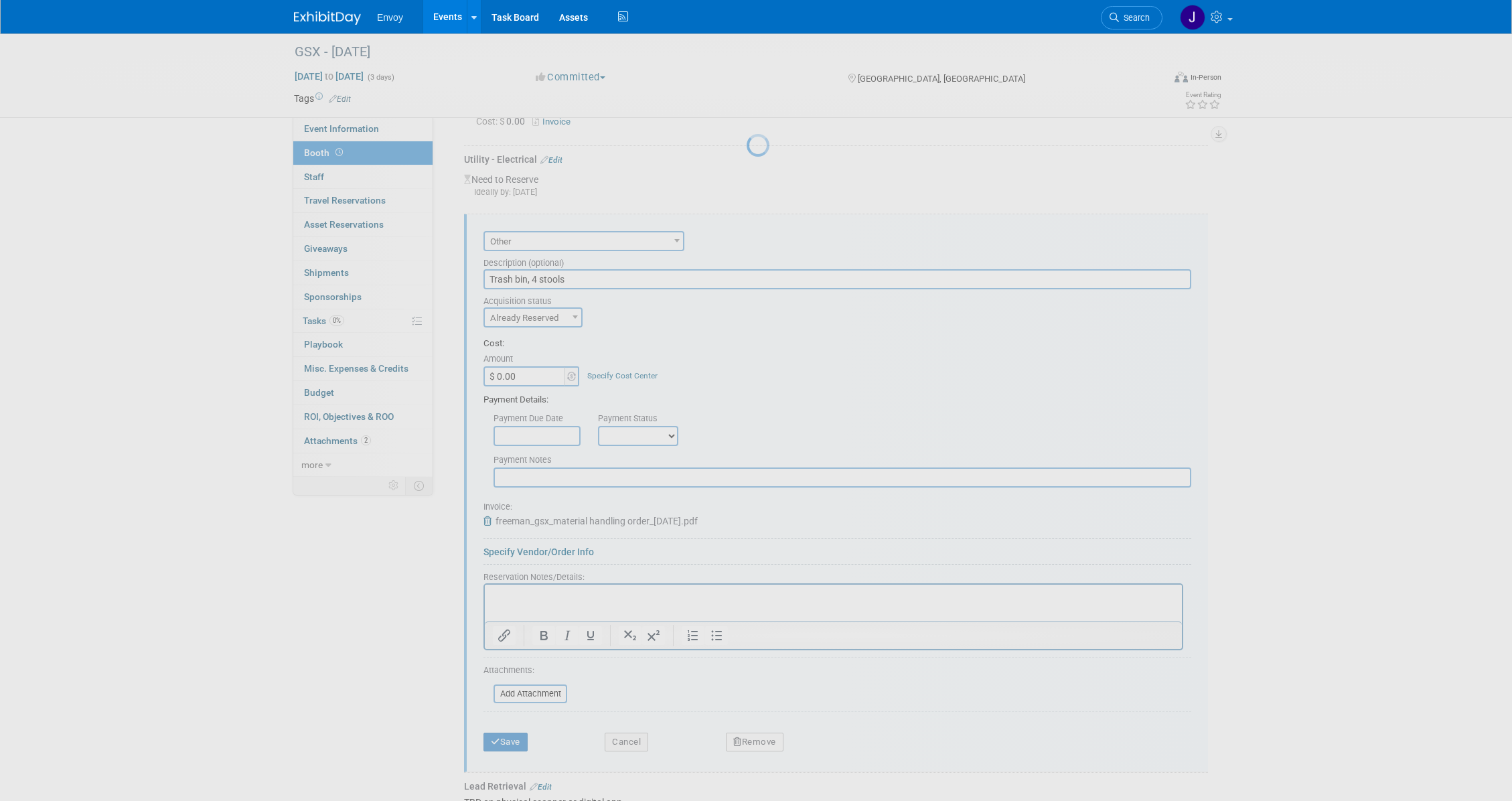
scroll to position [147, 0]
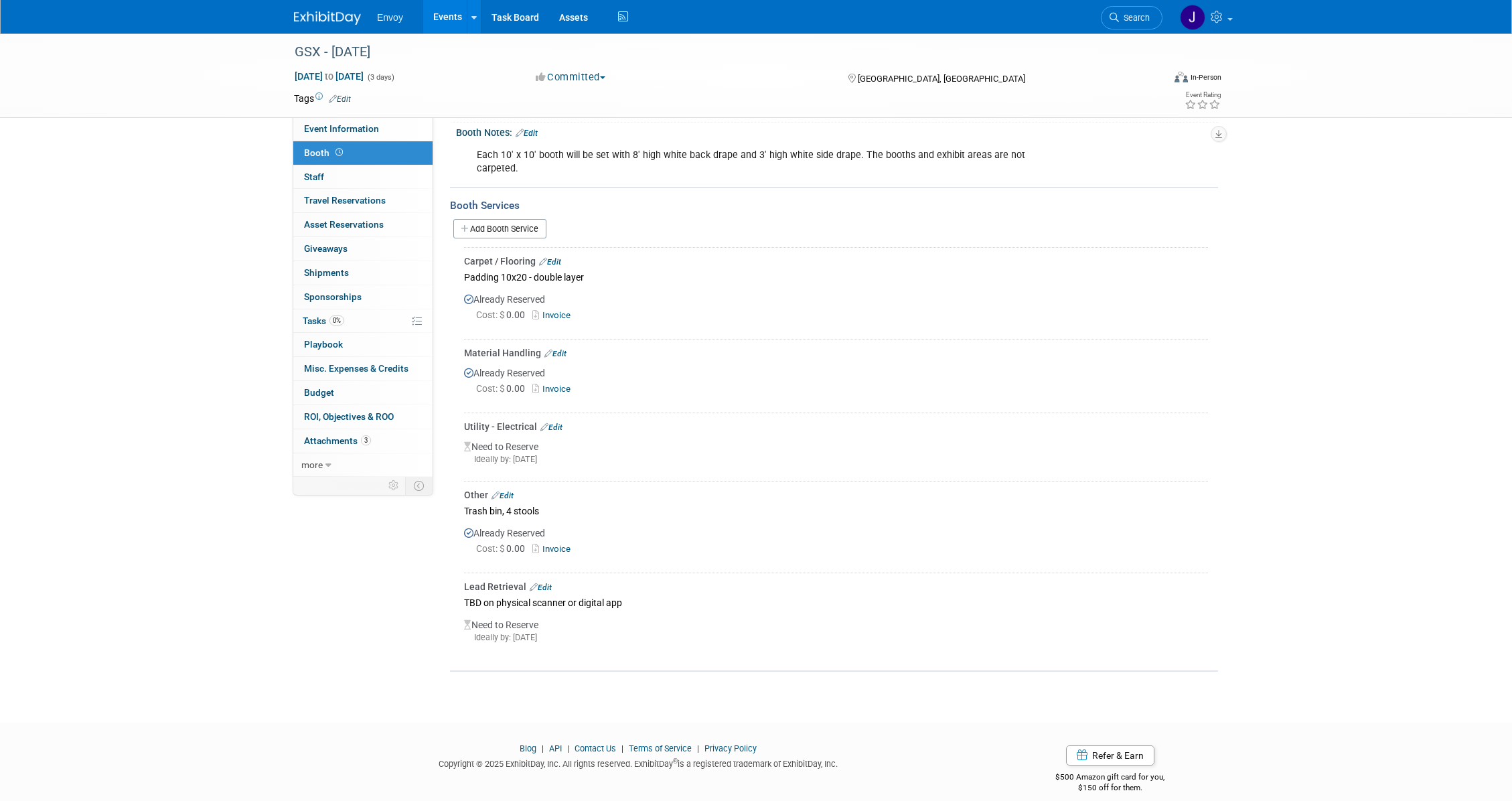
click at [550, 583] on link "Edit" at bounding box center [541, 587] width 22 height 9
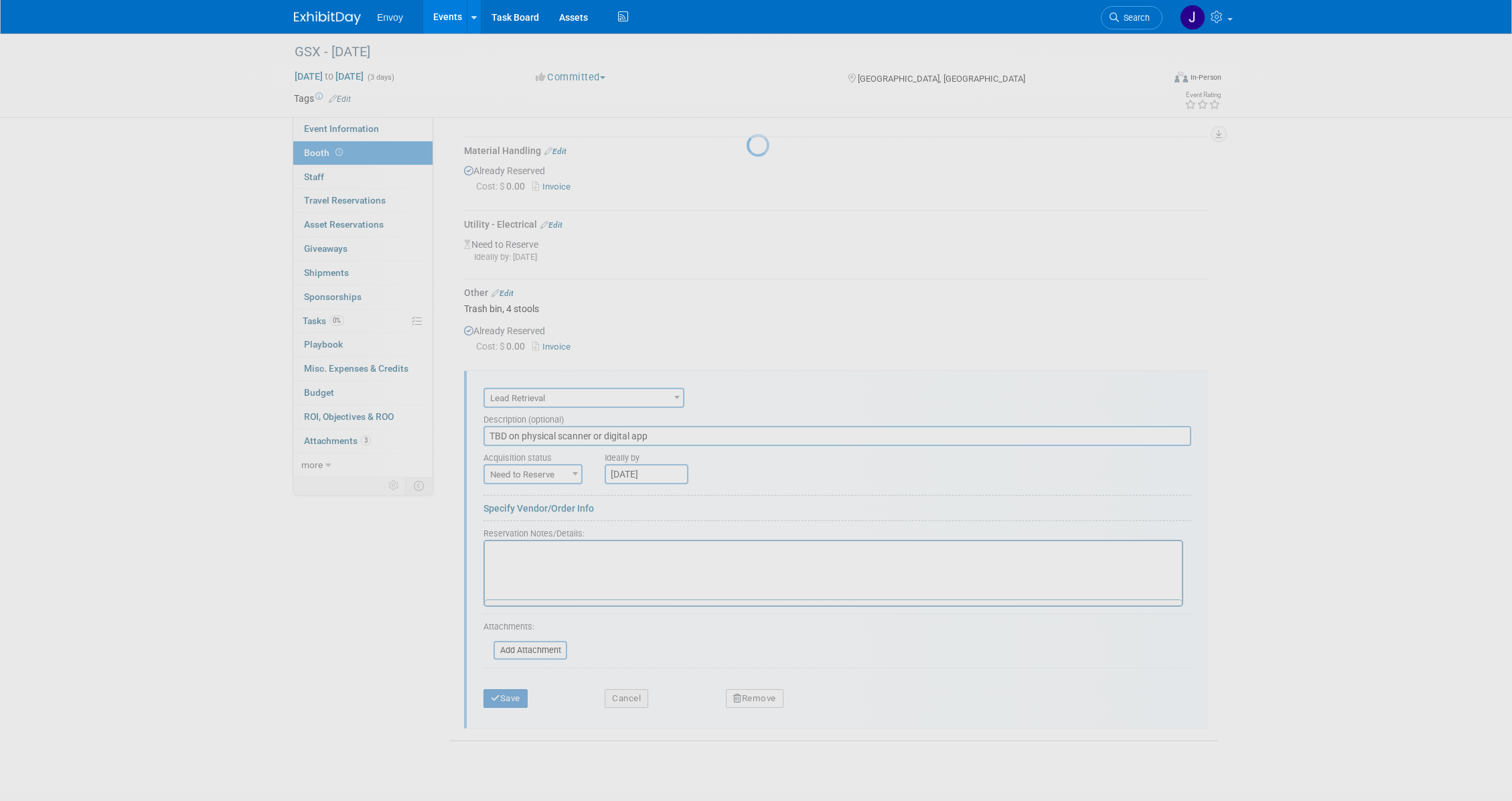
scroll to position [418, 0]
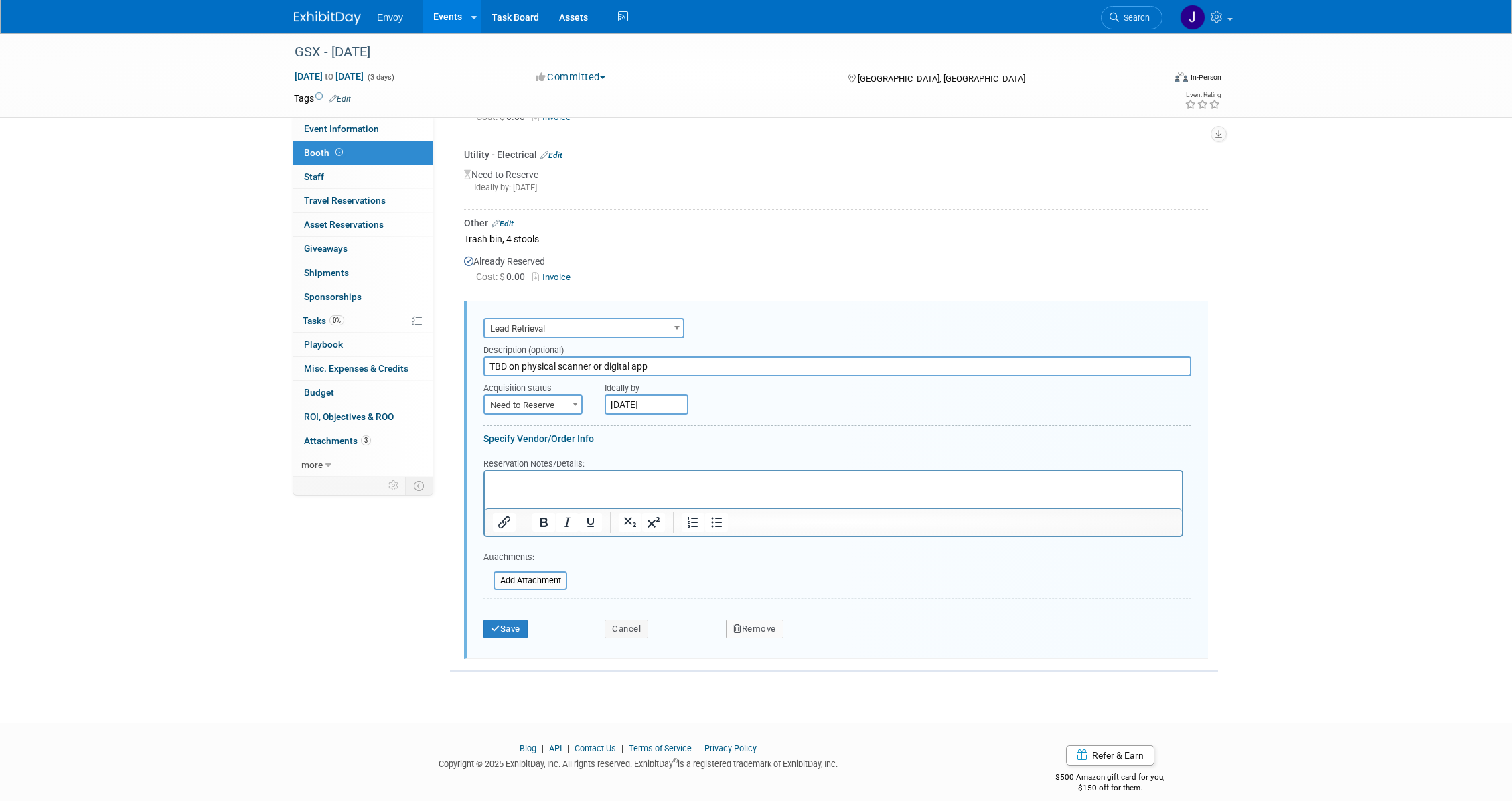
click at [549, 396] on span "Need to Reserve" at bounding box center [532, 406] width 96 height 19
select select "2"
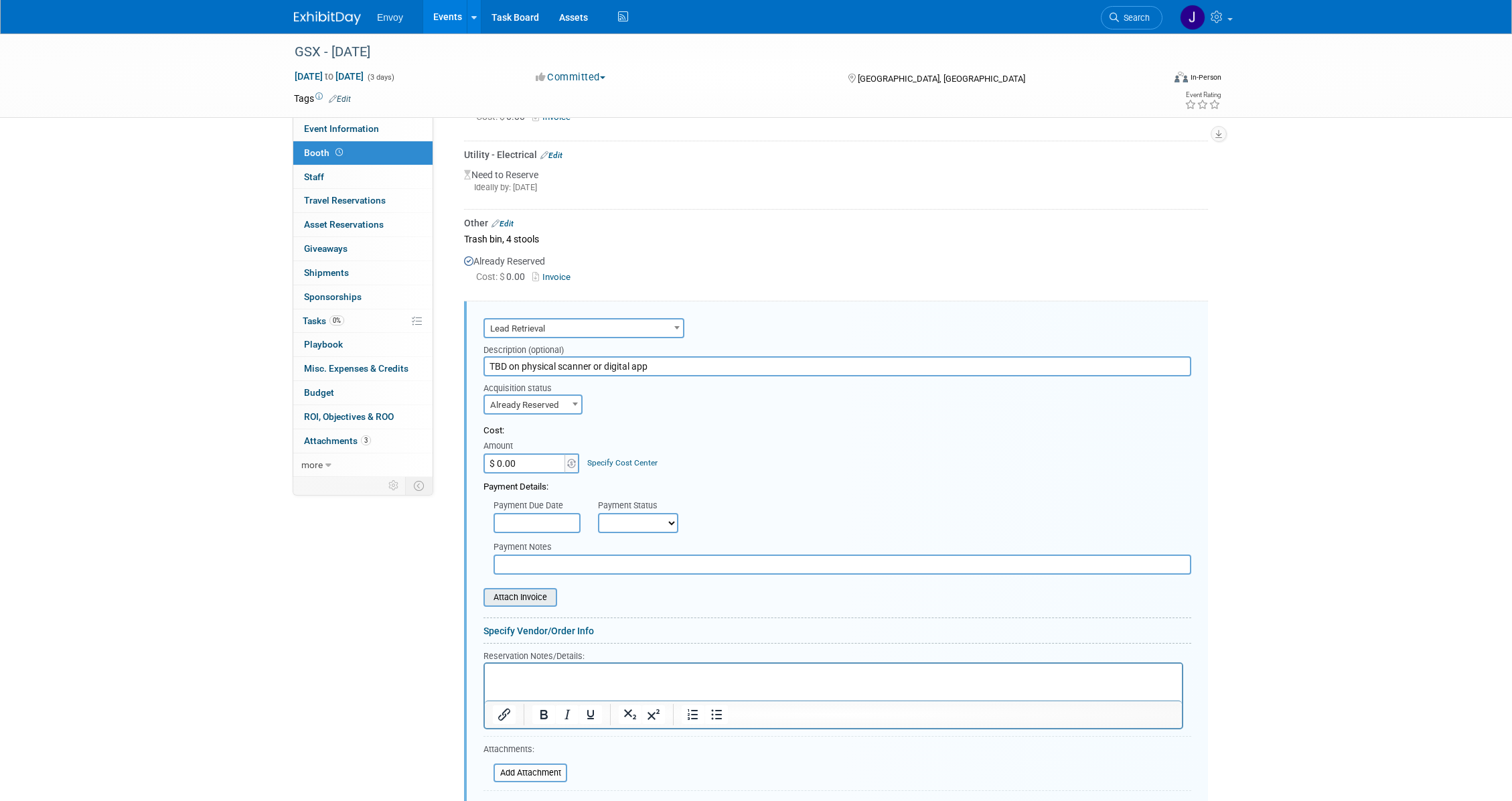
click at [524, 590] on input "file" at bounding box center [475, 597] width 159 height 16
drag, startPoint x: 708, startPoint y: 346, endPoint x: 301, endPoint y: 315, distance: 408.2
click at [301, 315] on div "Event Information Event Info Booth Booth 0 Staff 0 Staff 0 Travel Reservations …" at bounding box center [756, 243] width 944 height 1257
click at [527, 356] on input "Plus lead 4 licenses" at bounding box center [837, 366] width 708 height 20
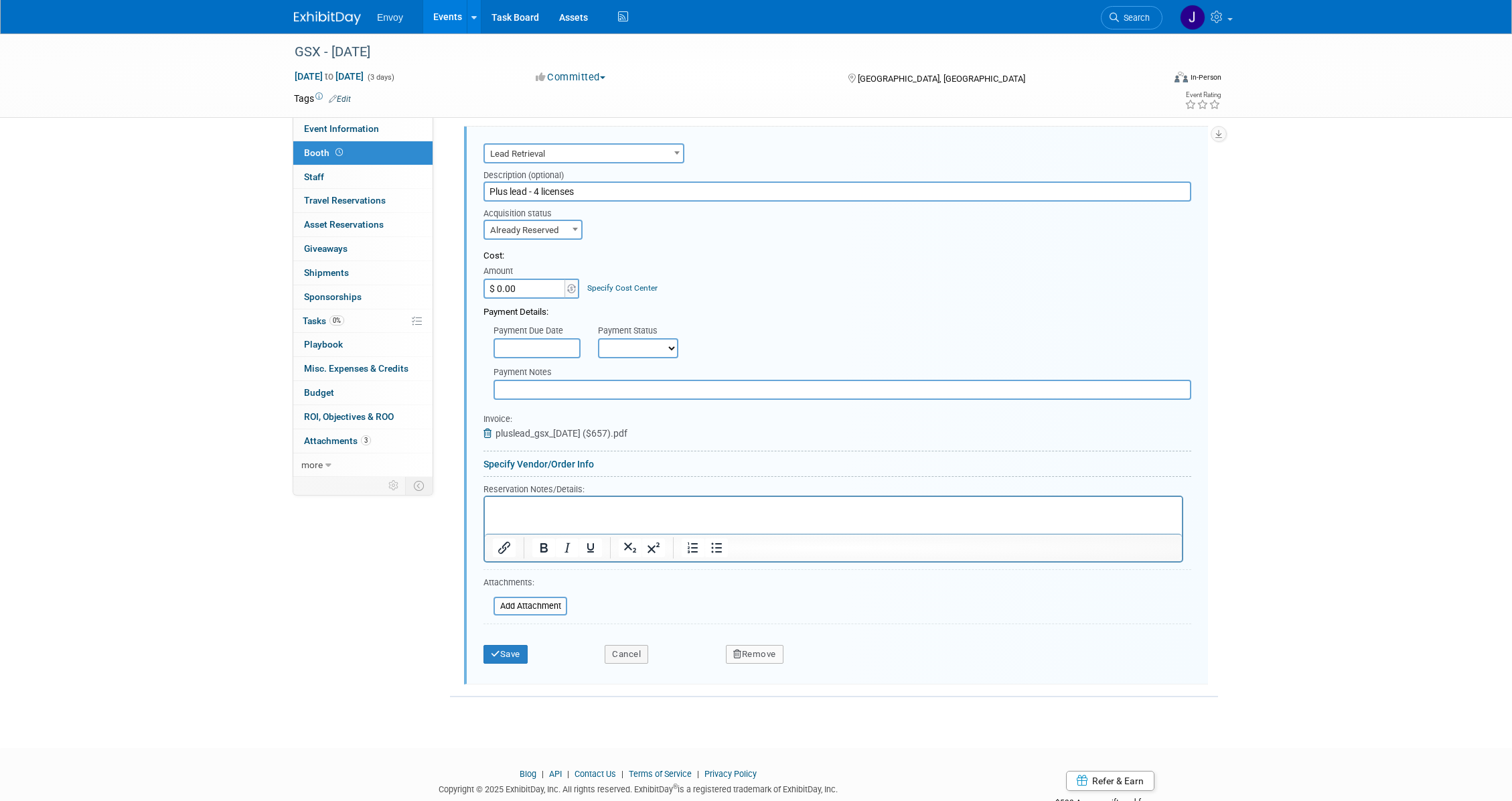
scroll to position [619, 0]
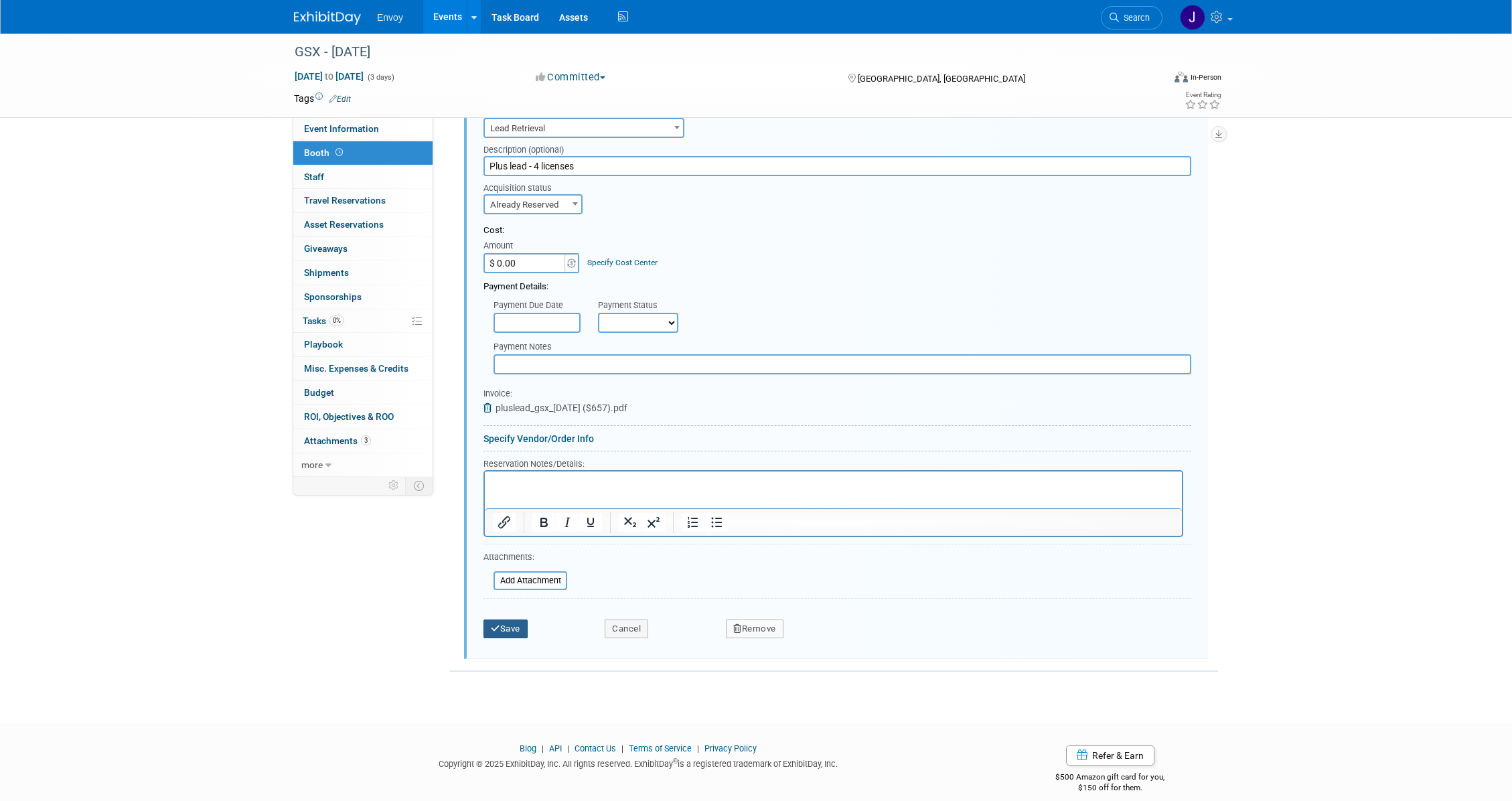
type input "Plus lead - 4 licenses"
click at [512, 619] on button "Save" at bounding box center [506, 629] width 44 height 19
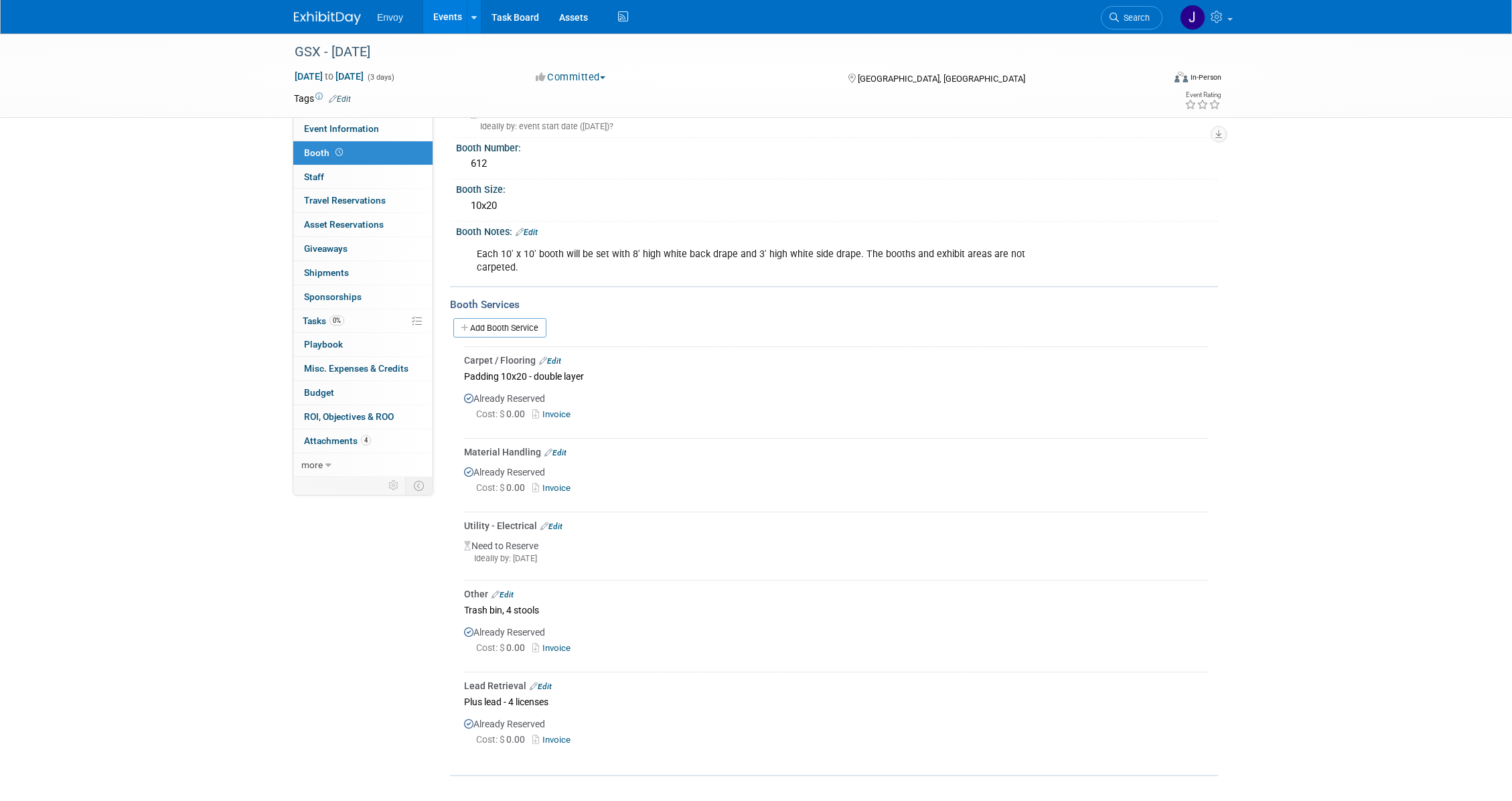
scroll to position [0, 0]
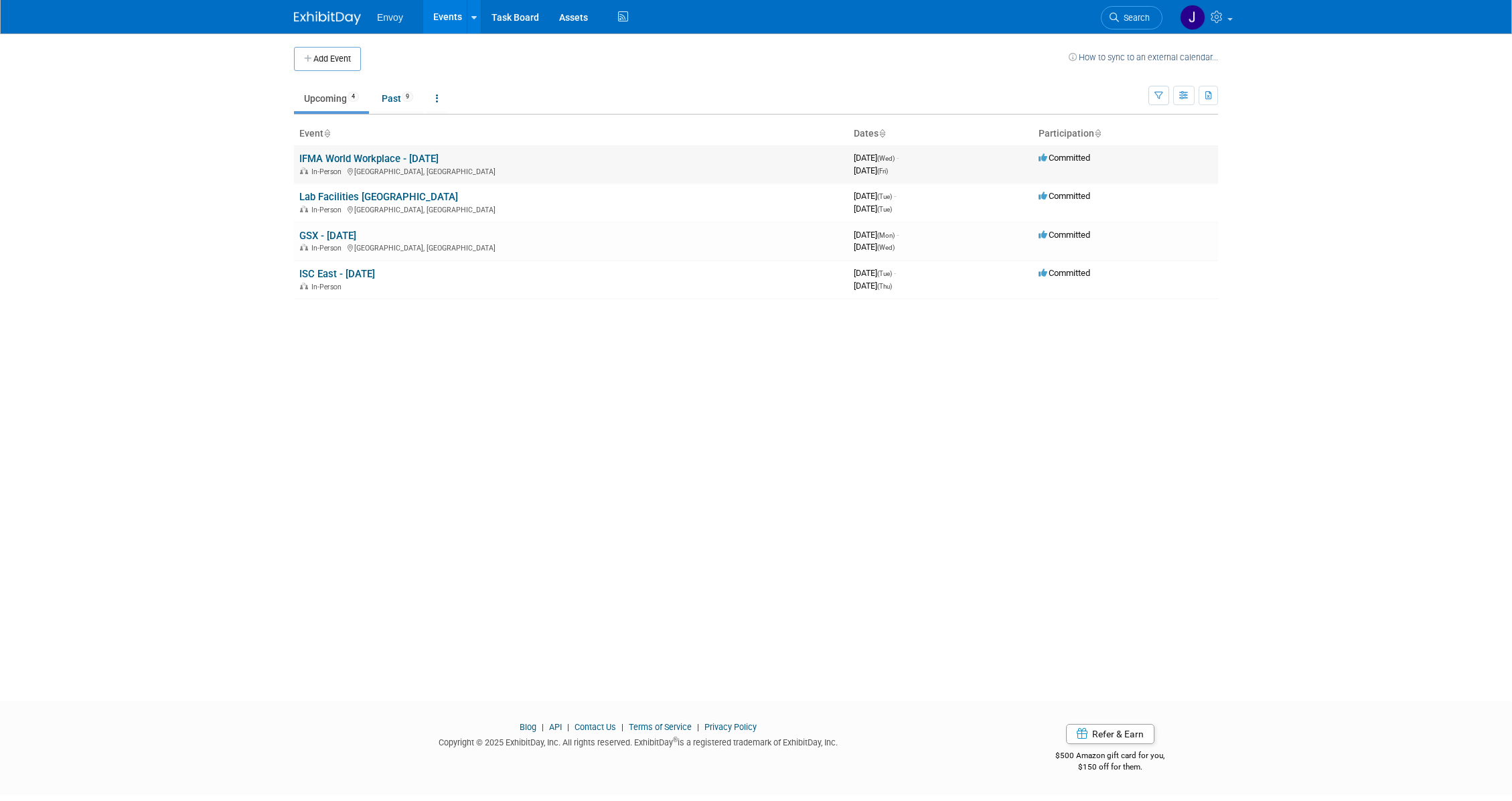
click at [312, 158] on link "IFMA World Workplace - [DATE]" at bounding box center [369, 158] width 140 height 12
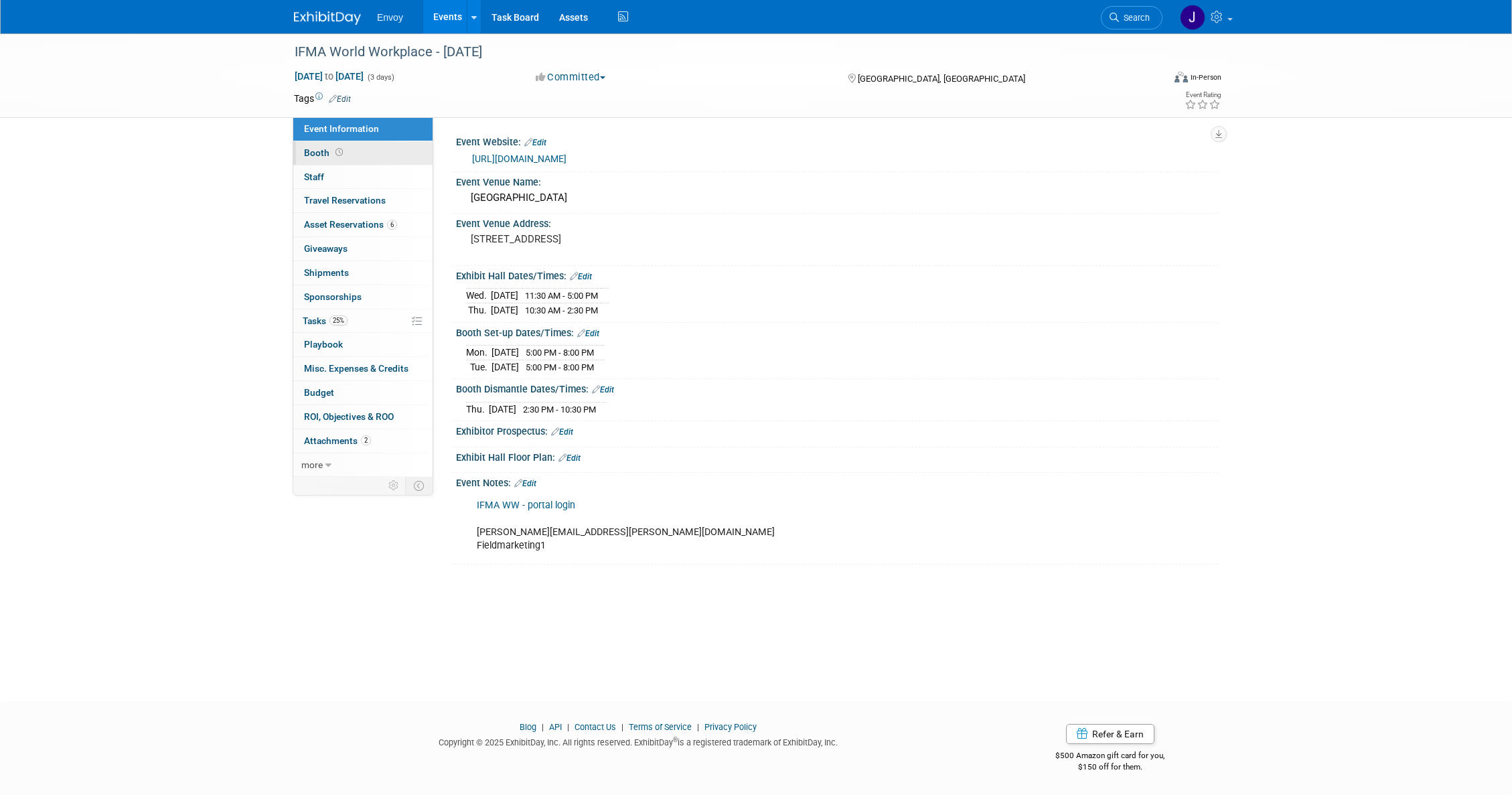
click at [319, 147] on link "Booth" at bounding box center [363, 153] width 140 height 24
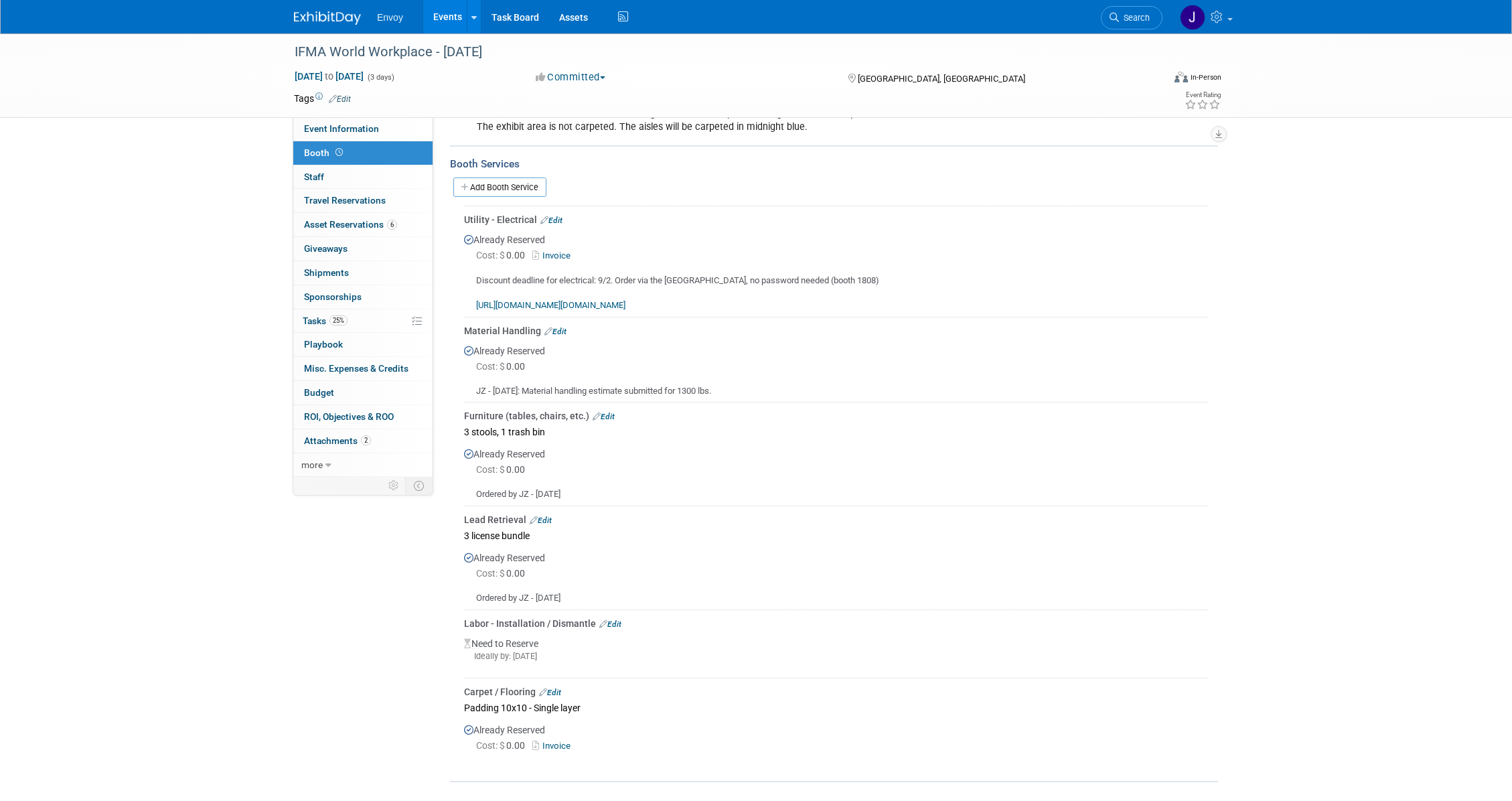
scroll to position [201, 0]
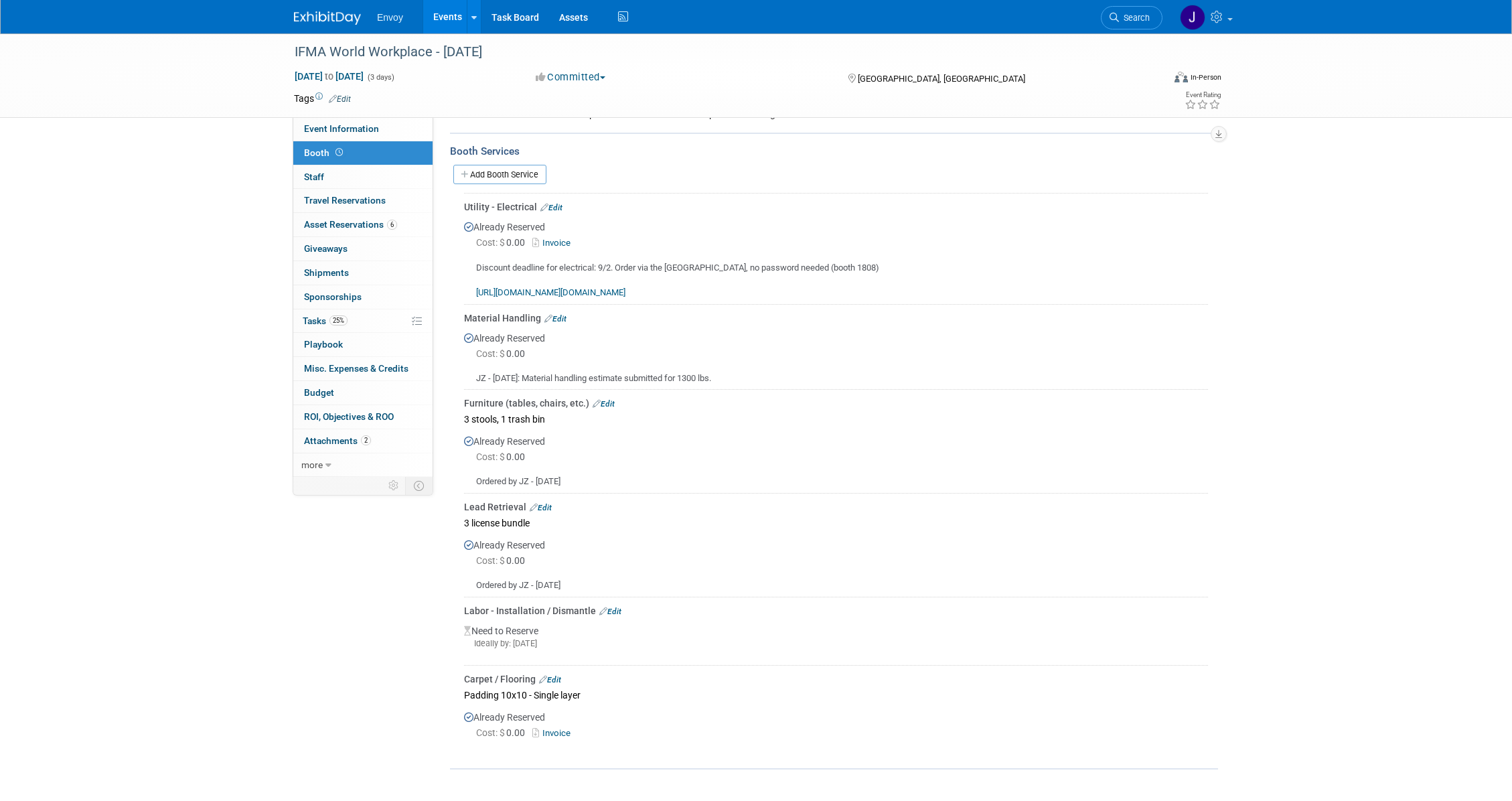
click at [565, 314] on link "Edit" at bounding box center [555, 319] width 22 height 9
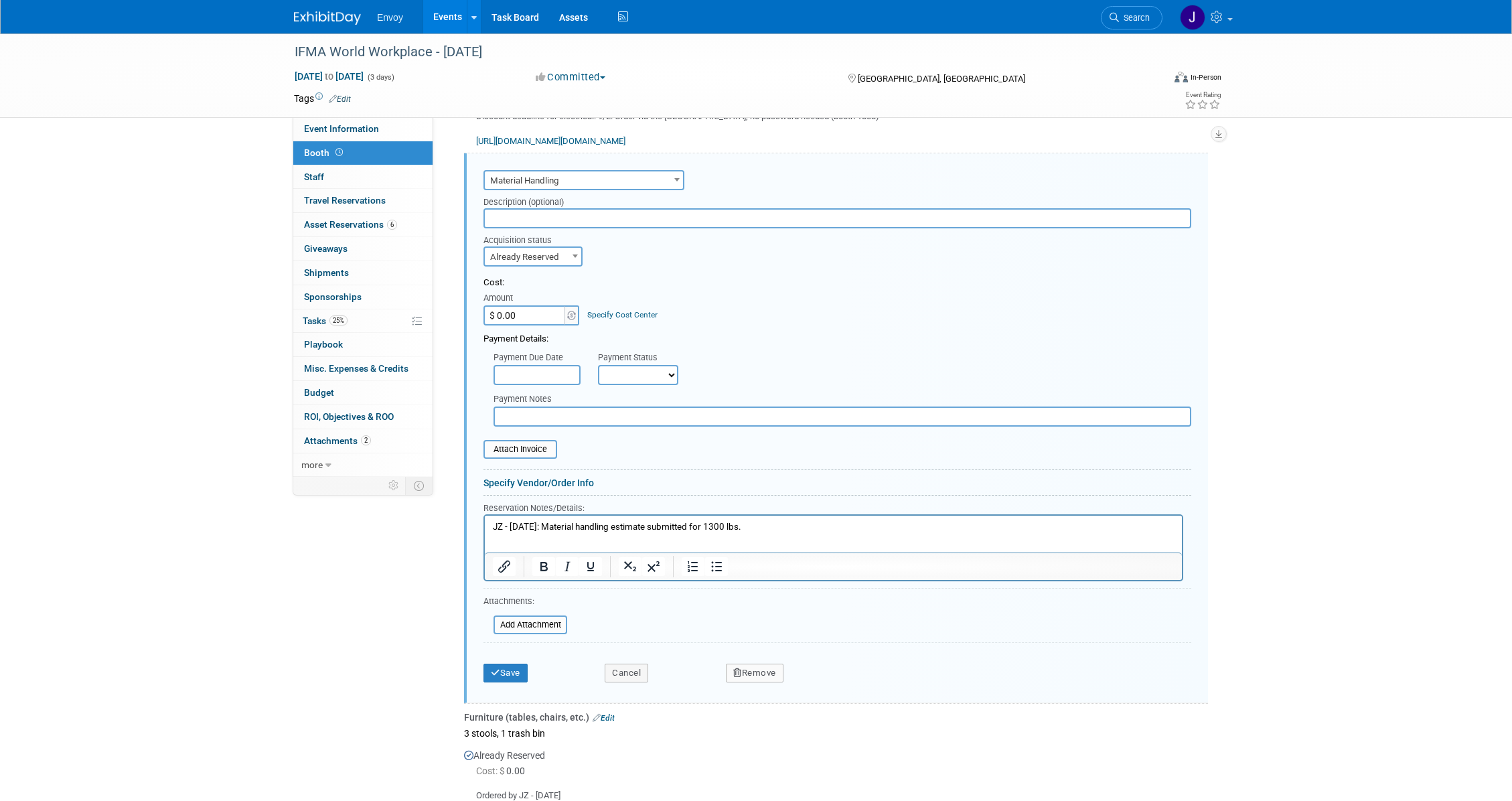
scroll to position [0, 0]
click at [520, 624] on input "file" at bounding box center [486, 625] width 159 height 16
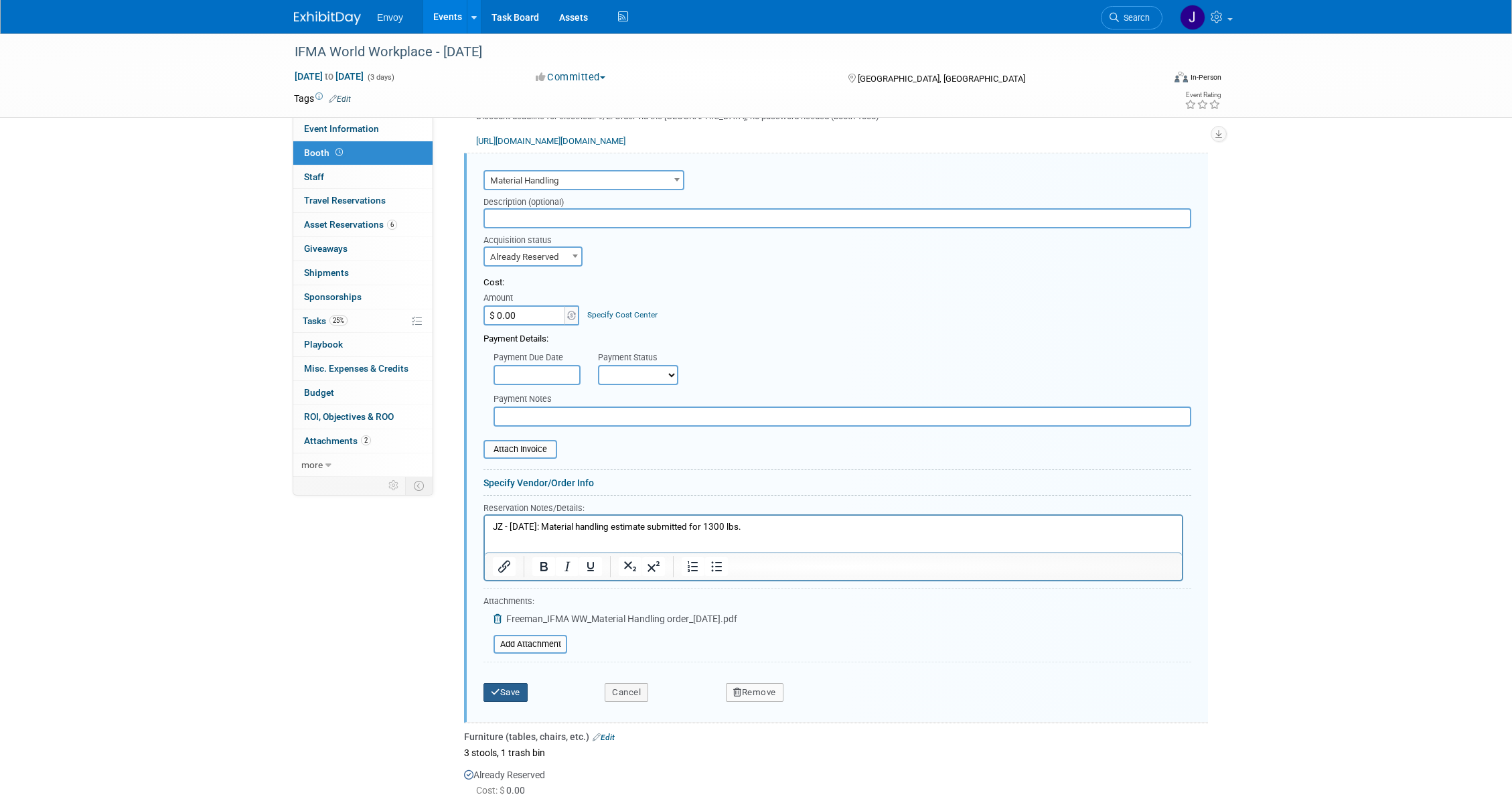
click at [520, 697] on button "Save" at bounding box center [506, 693] width 44 height 19
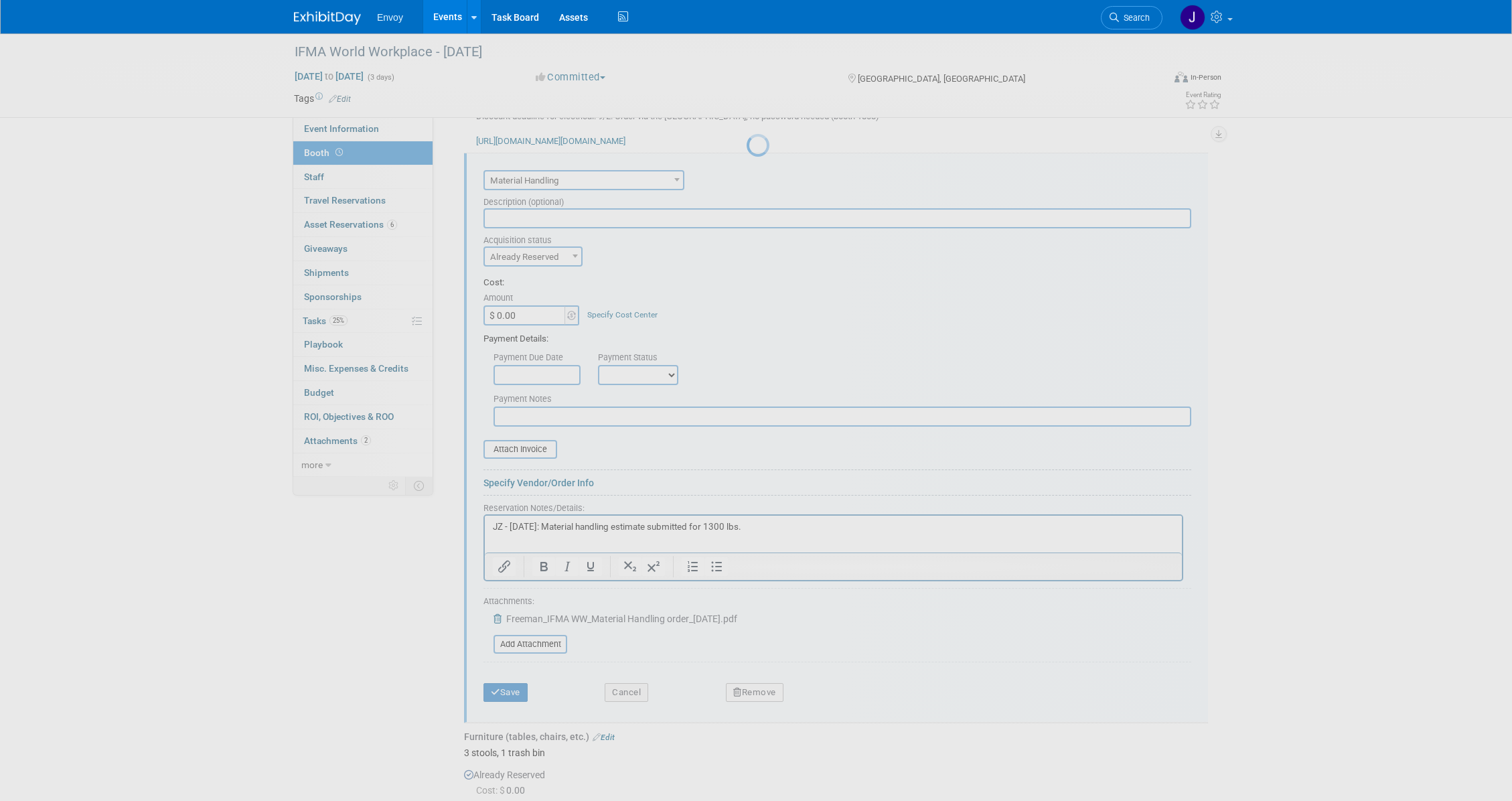
scroll to position [343, 0]
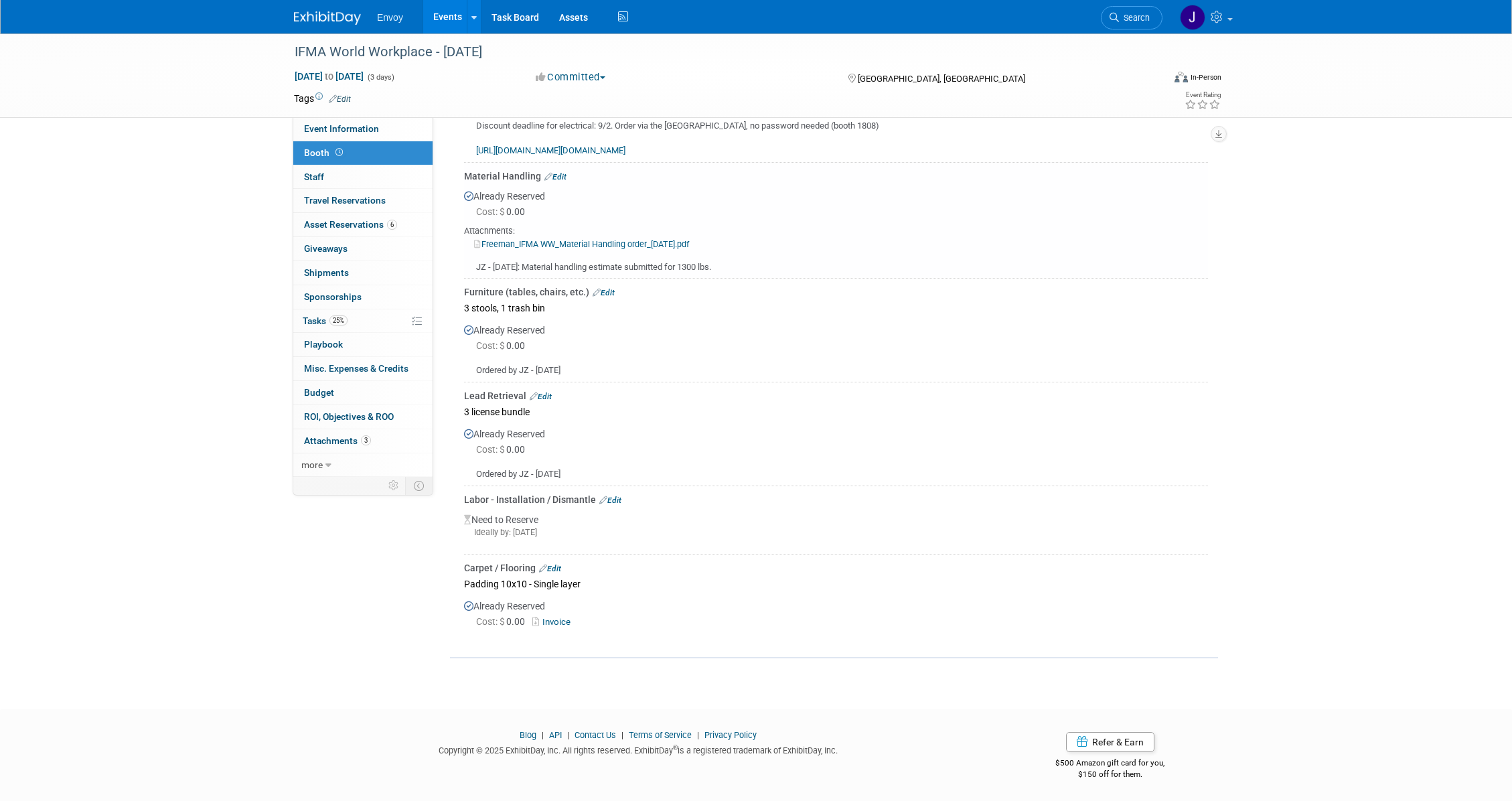
click at [754, 657] on div "IFMA World Workplace - Sept 2025 Sep 17, 2025 to Sep 19, 2025 (3 days) Sep 17, …" at bounding box center [756, 187] width 1512 height 994
click at [609, 288] on link "Edit" at bounding box center [604, 292] width 22 height 9
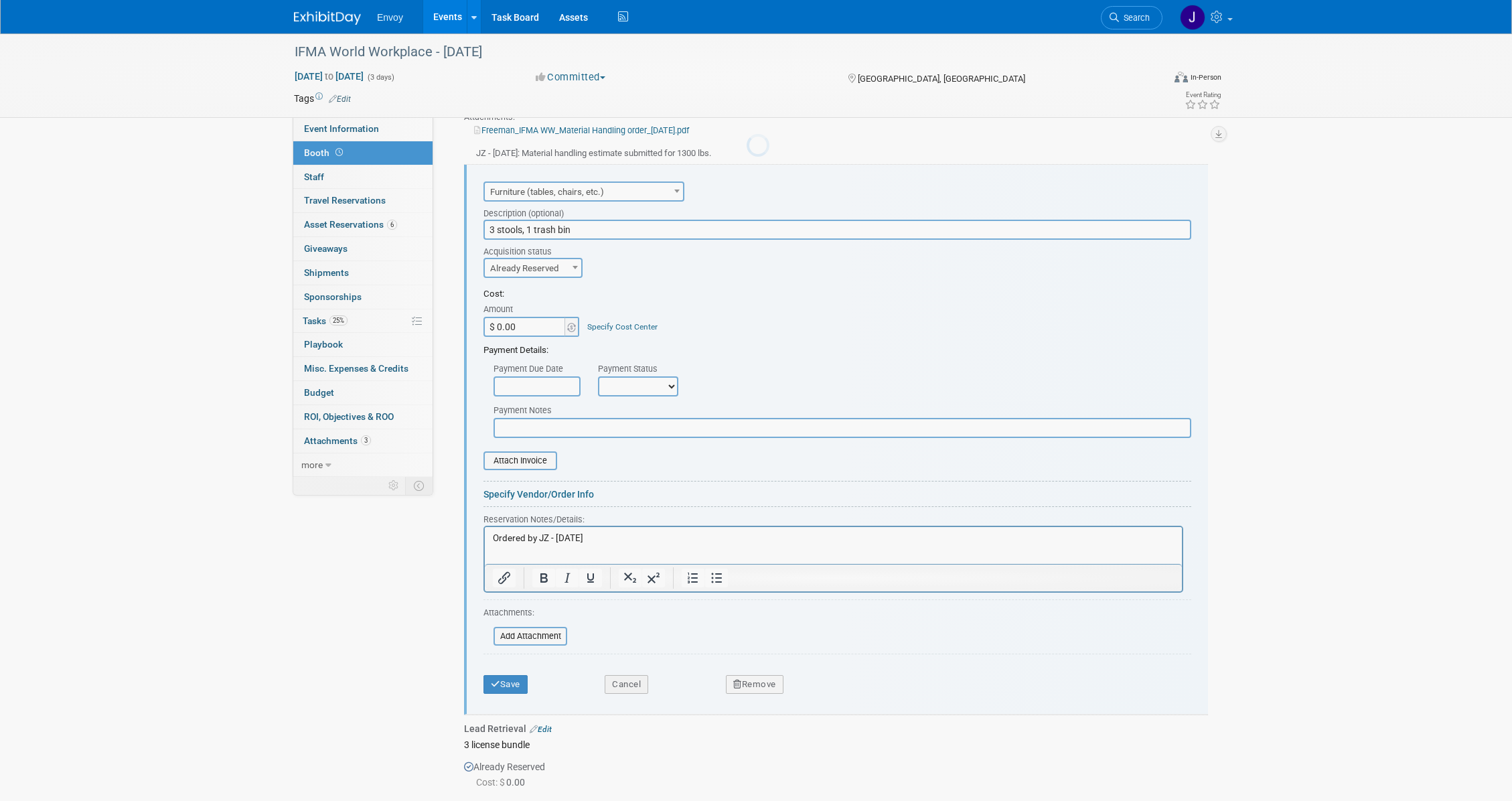
scroll to position [469, 0]
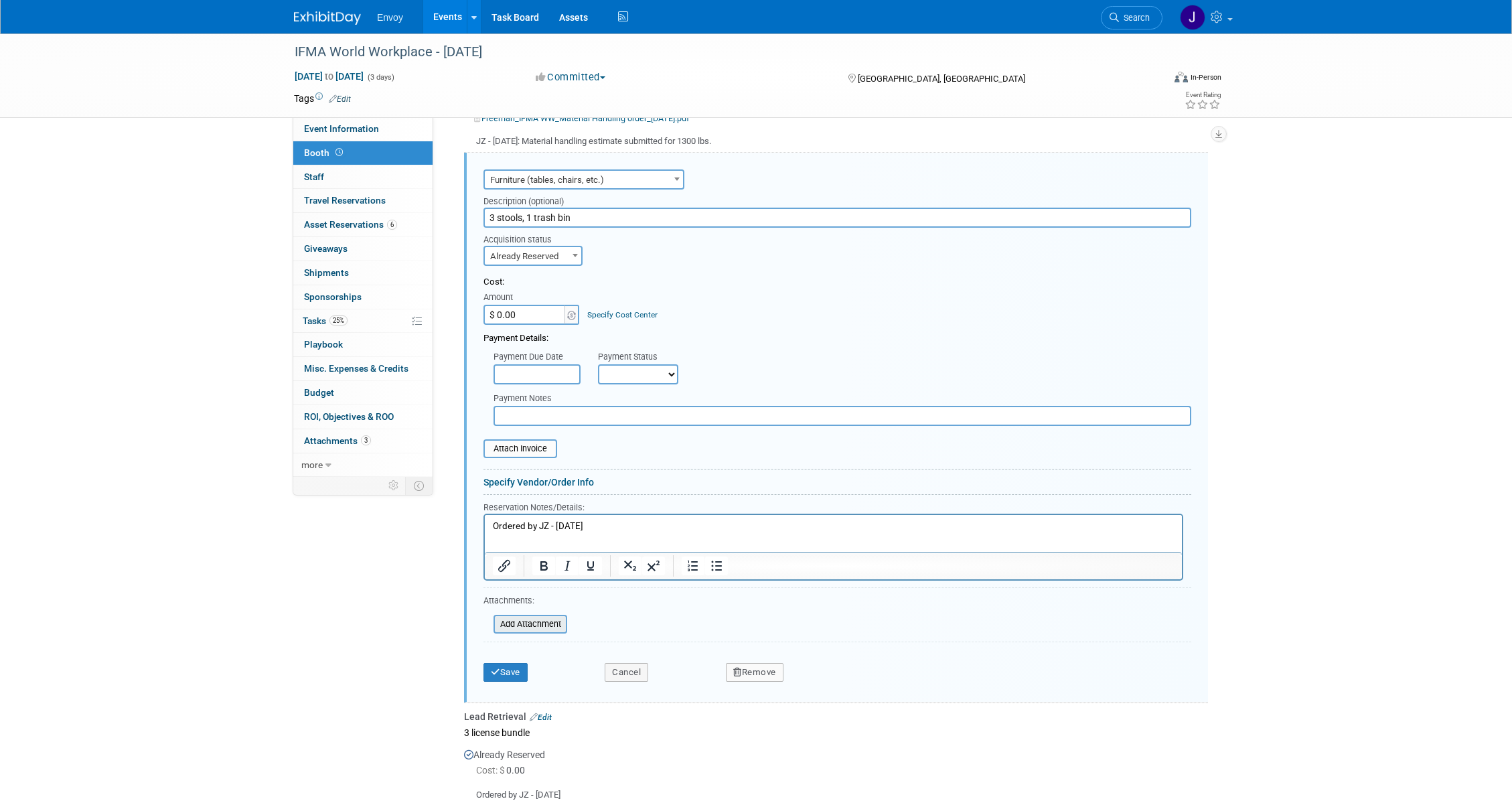
click at [525, 617] on input "file" at bounding box center [486, 624] width 159 height 16
click at [514, 687] on button "Save" at bounding box center [506, 692] width 44 height 19
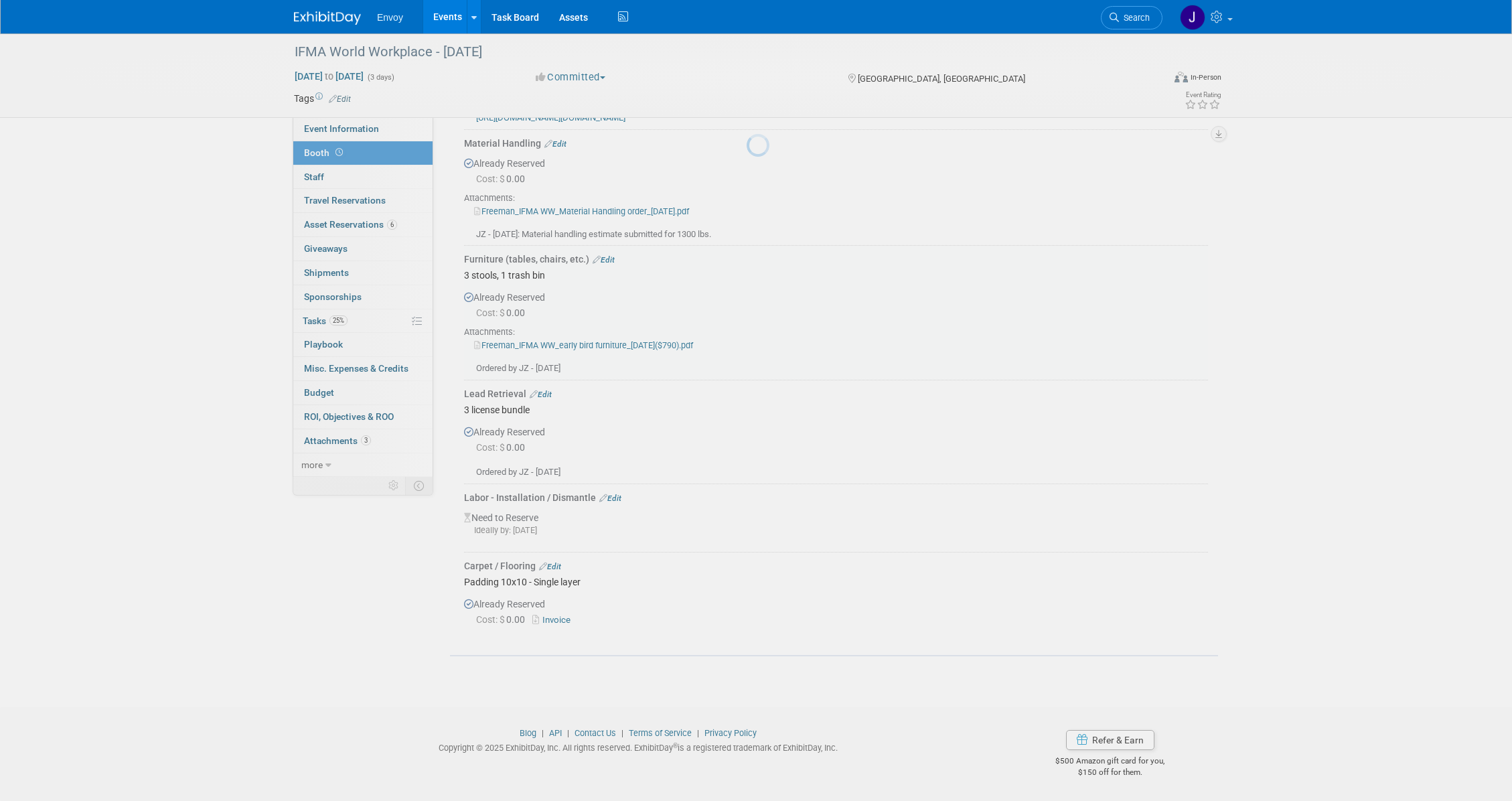
scroll to position [374, 0]
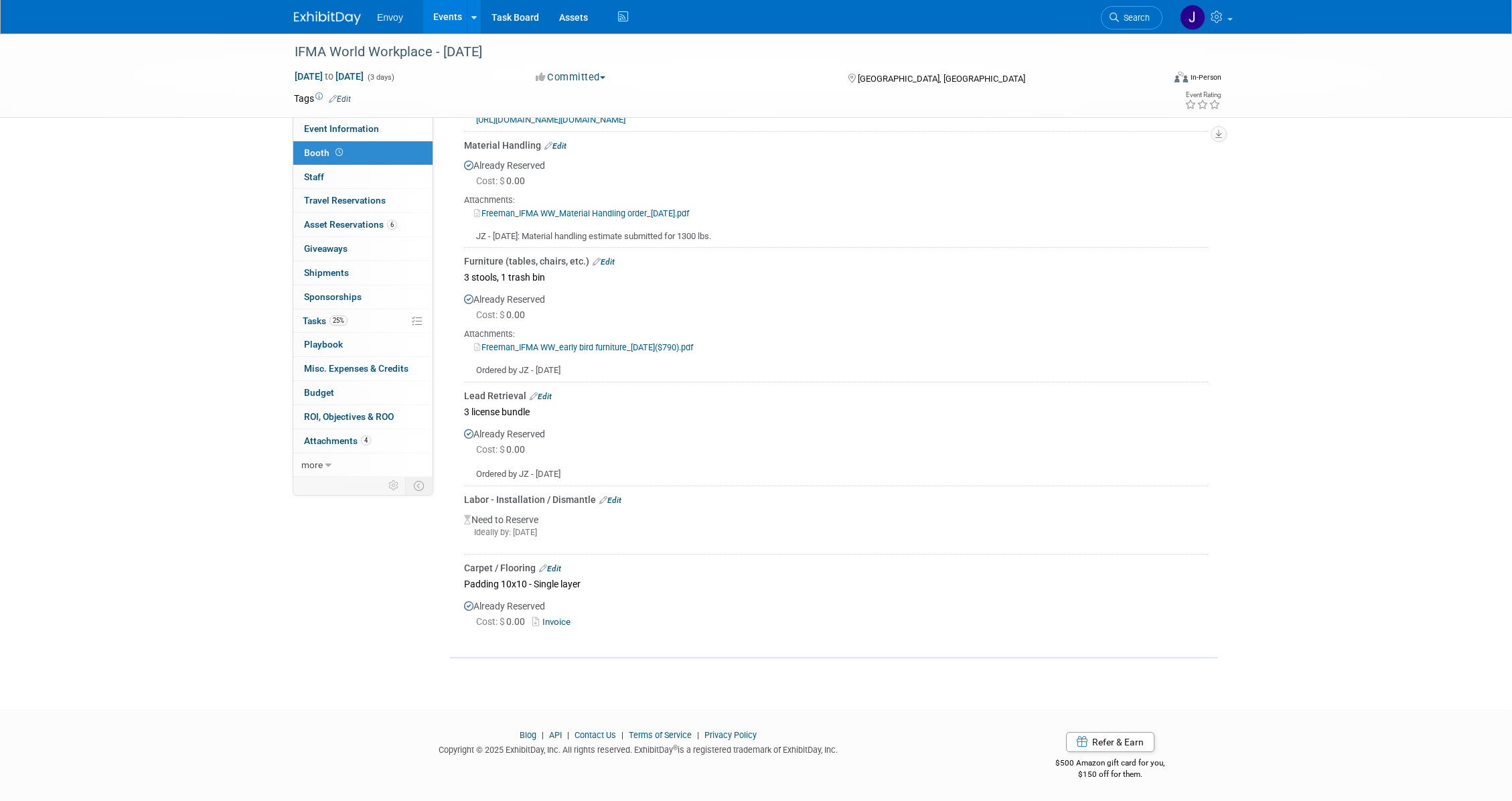
click at [549, 395] on link "Edit" at bounding box center [541, 396] width 22 height 9
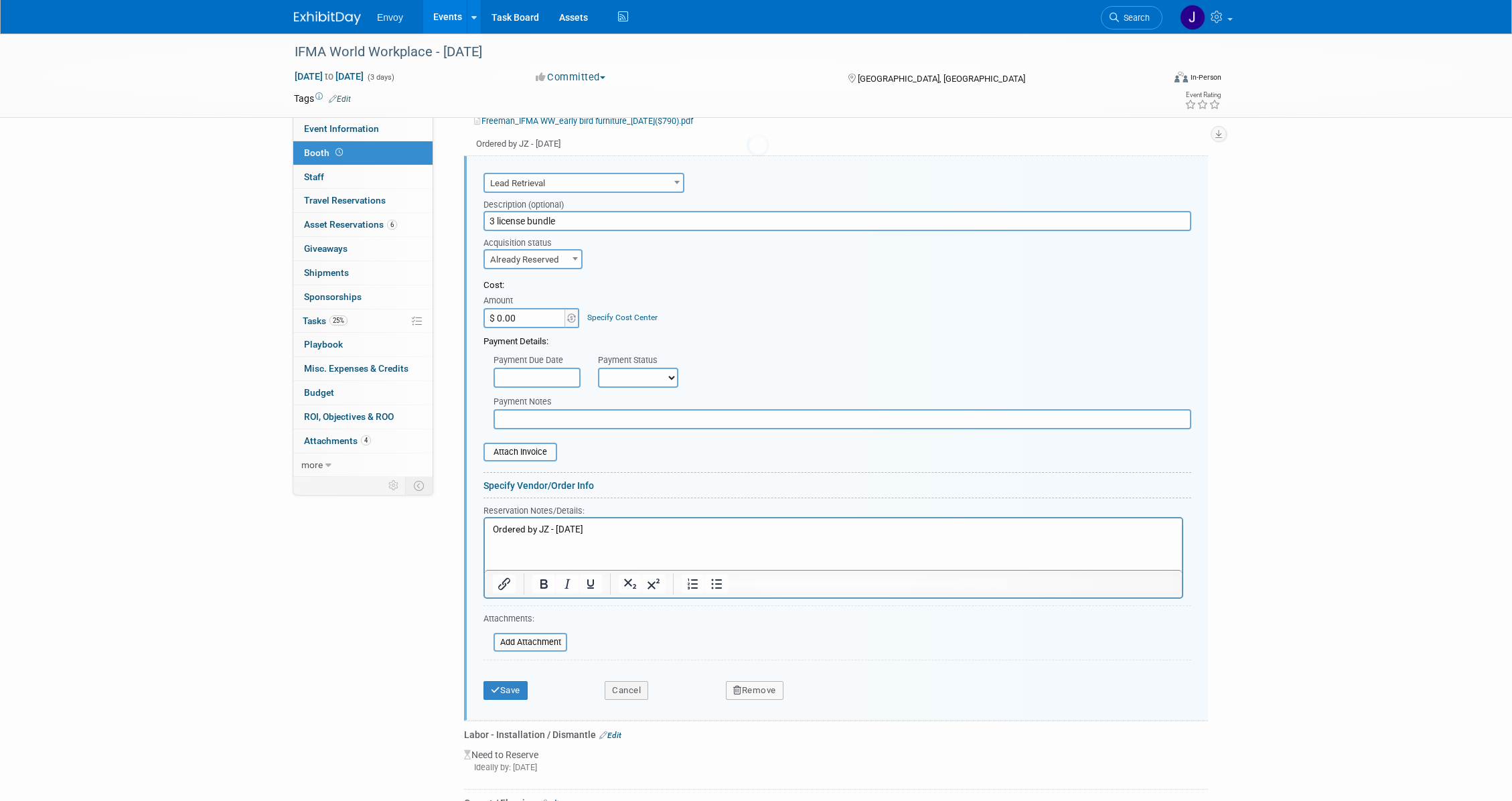
scroll to position [602, 0]
click at [538, 631] on input "file" at bounding box center [486, 639] width 159 height 16
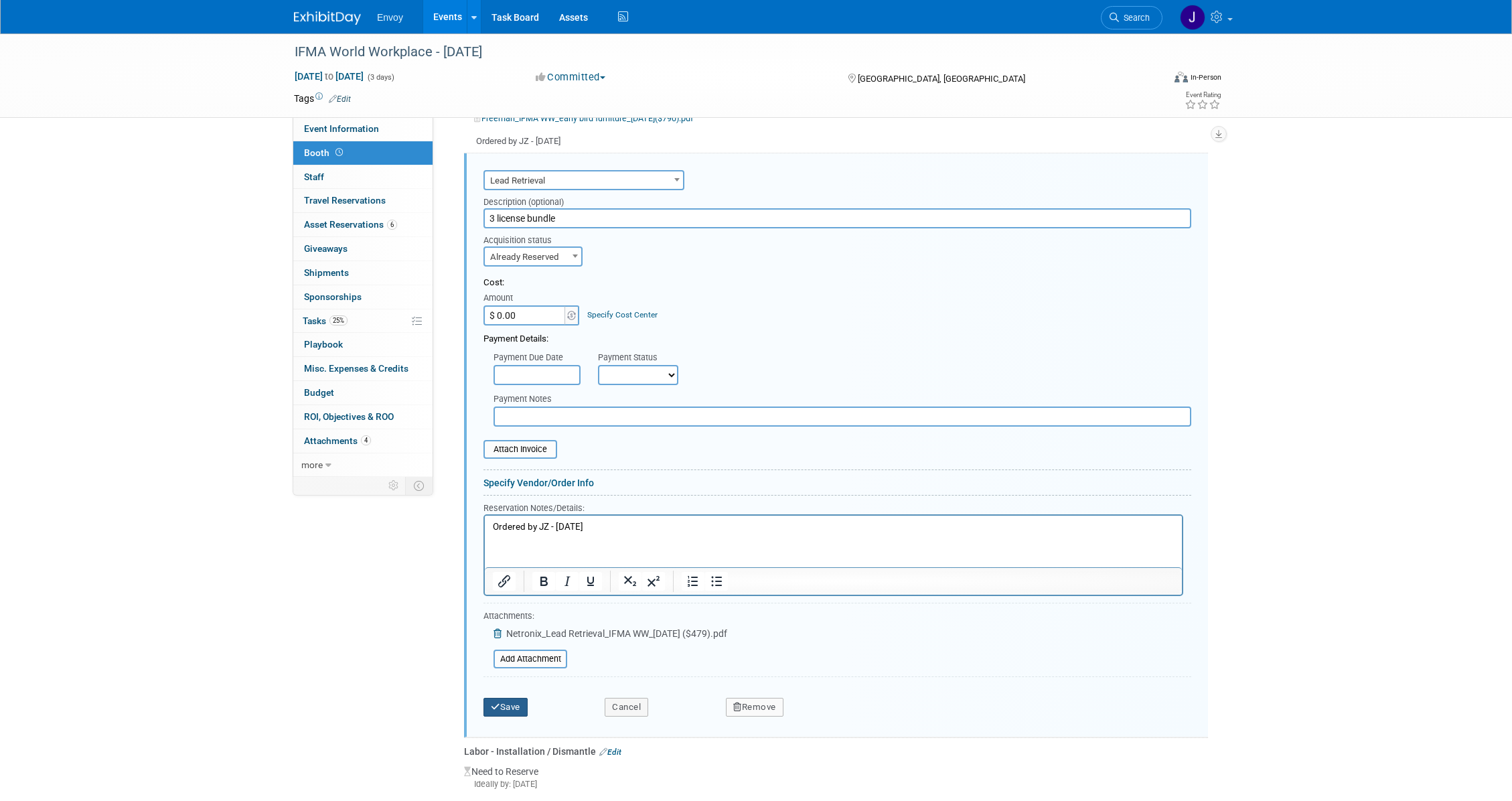
click at [497, 706] on icon "submit" at bounding box center [495, 707] width 9 height 9
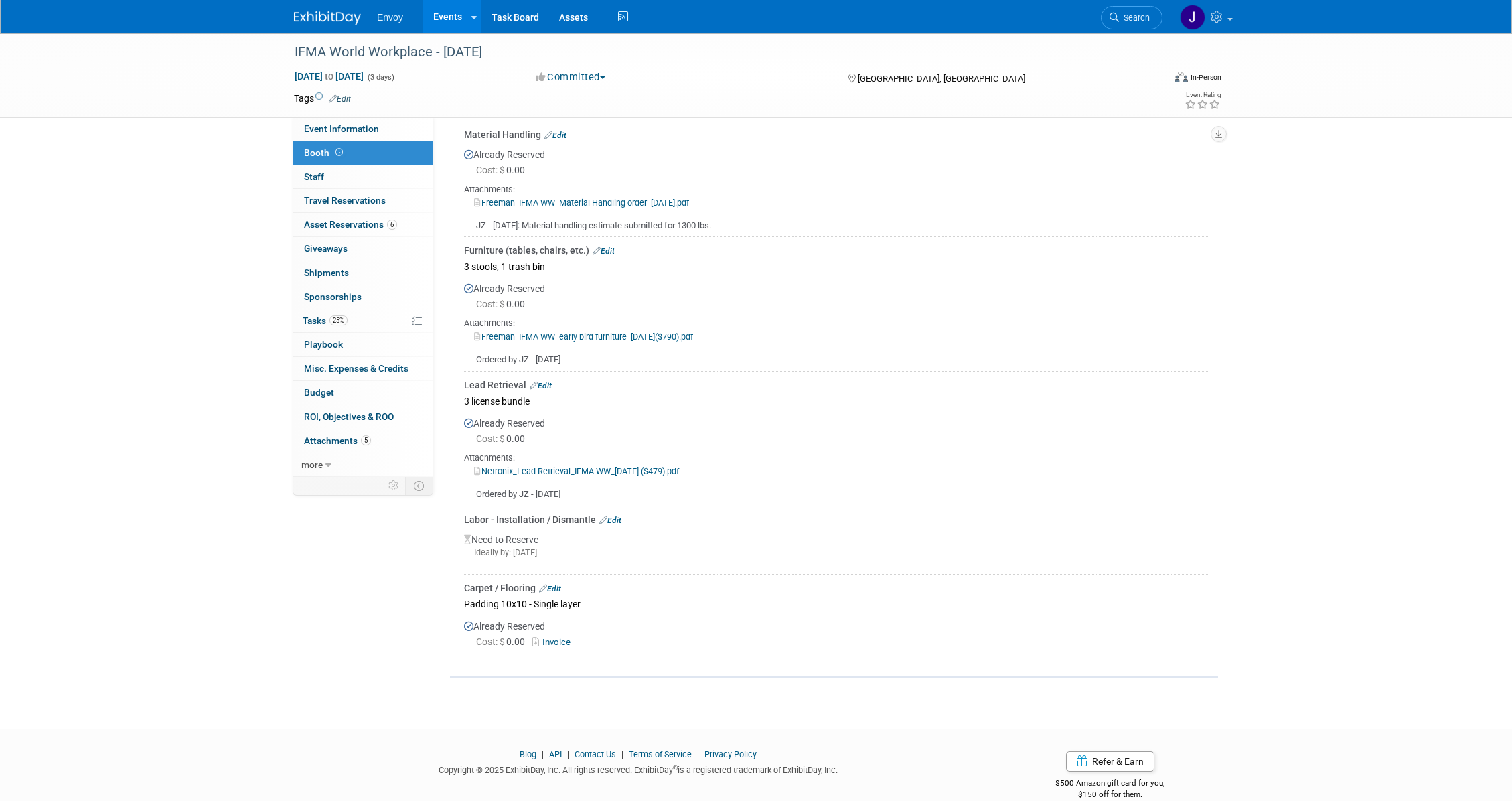
scroll to position [405, 0]
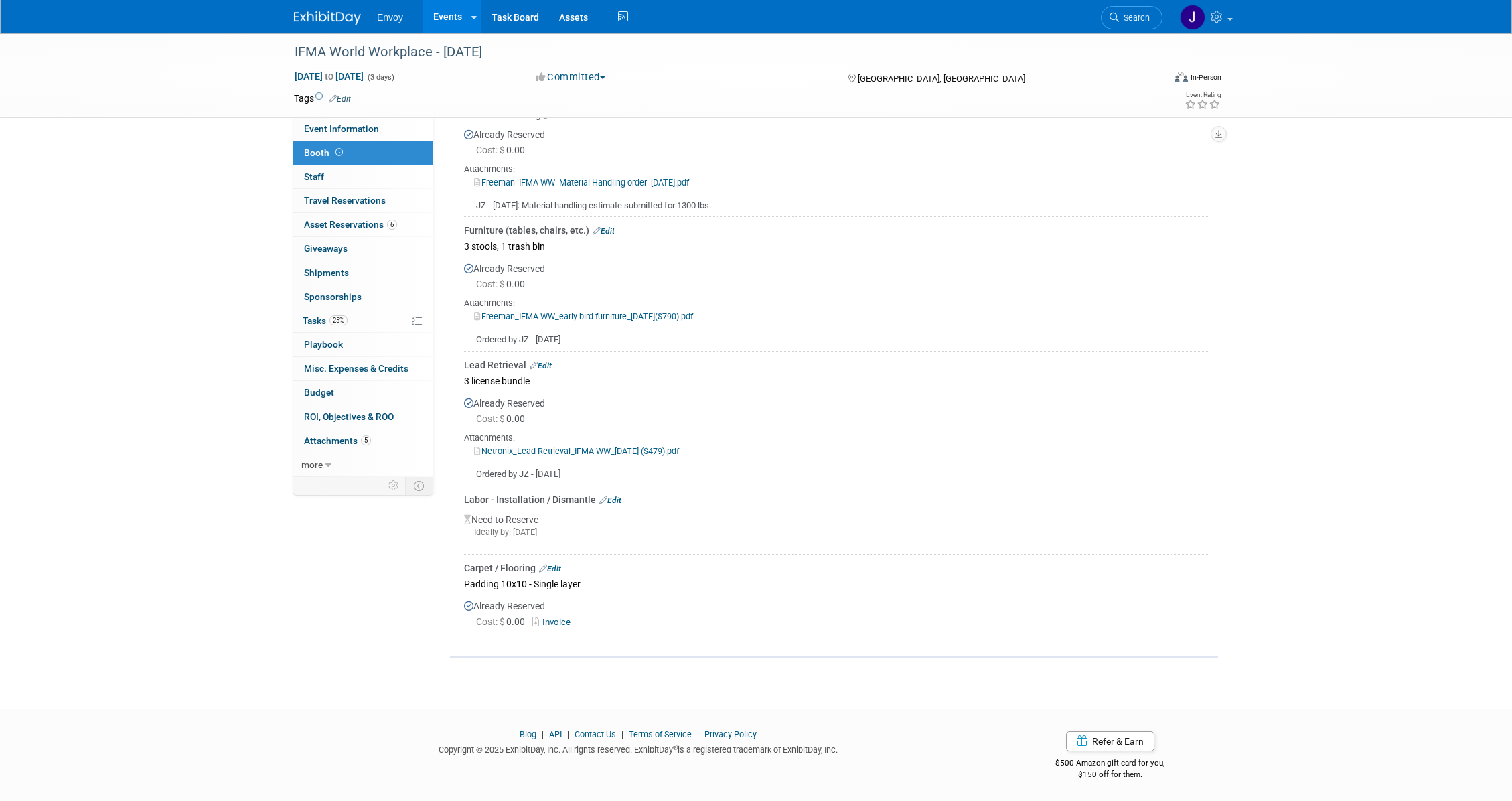
click at [227, 133] on div "IFMA World Workplace - Sept 2025 Sep 17, 2025 to Sep 19, 2025 (3 days) Sep 17, …" at bounding box center [756, 157] width 1512 height 1056
